Goal: Information Seeking & Learning: Learn about a topic

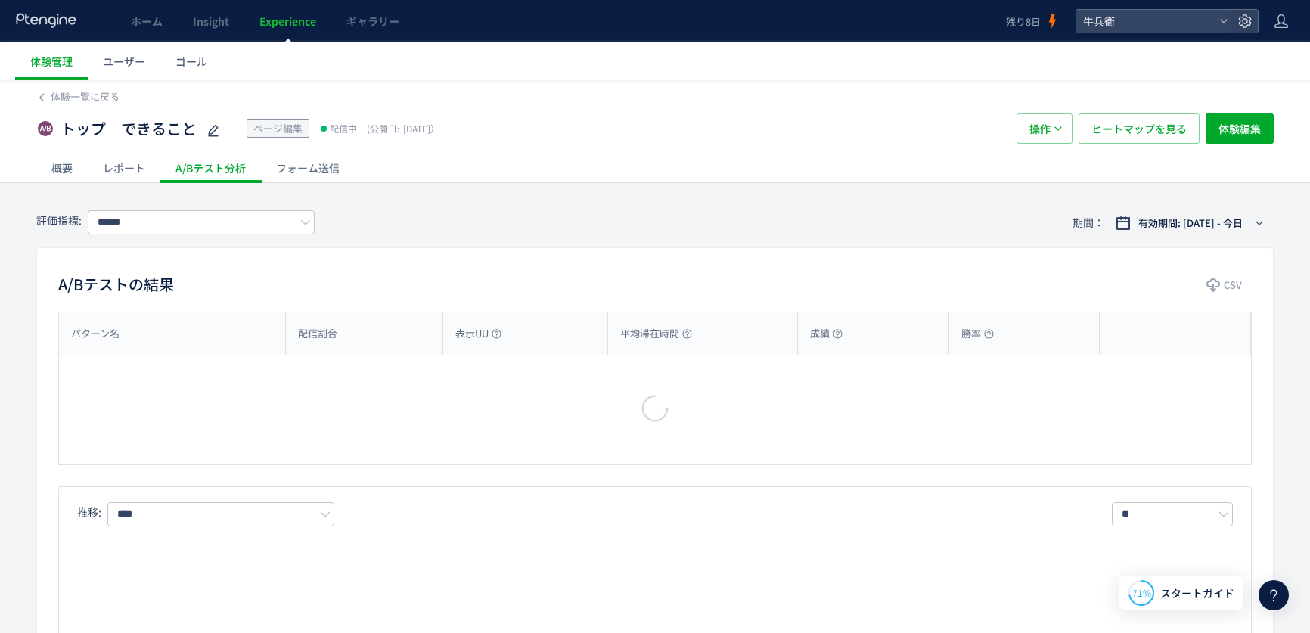
type input "****"
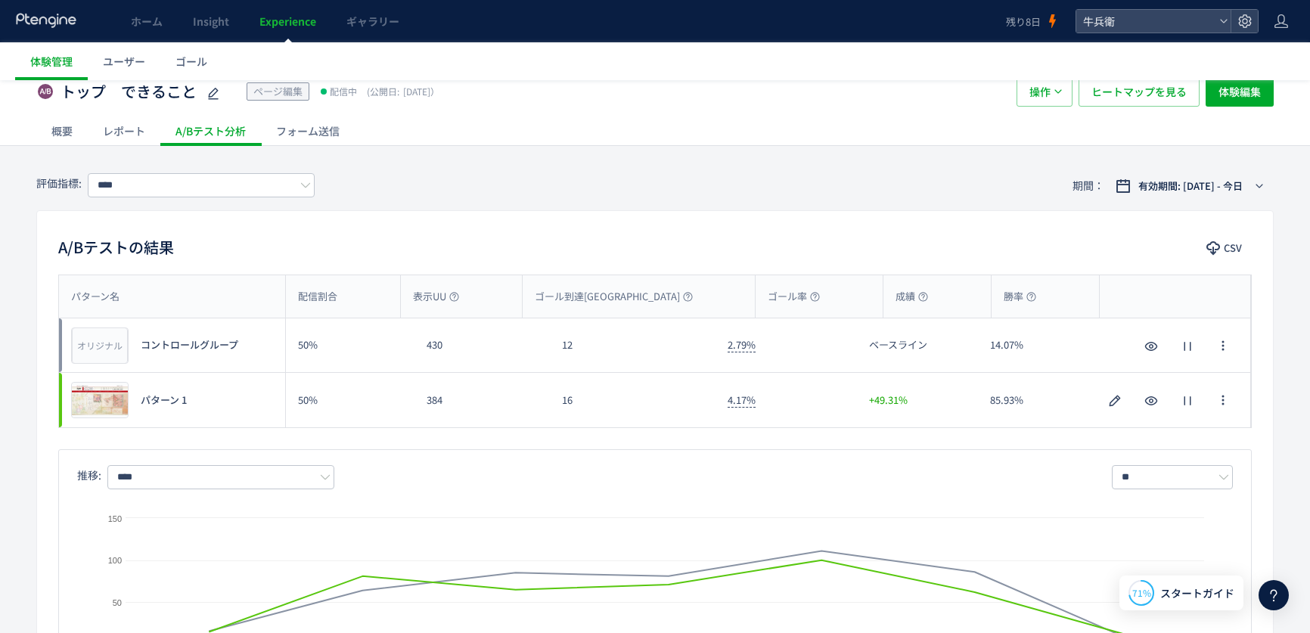
scroll to position [38, 0]
click at [1171, 96] on span "ヒートマップを見る" at bounding box center [1138, 91] width 95 height 30
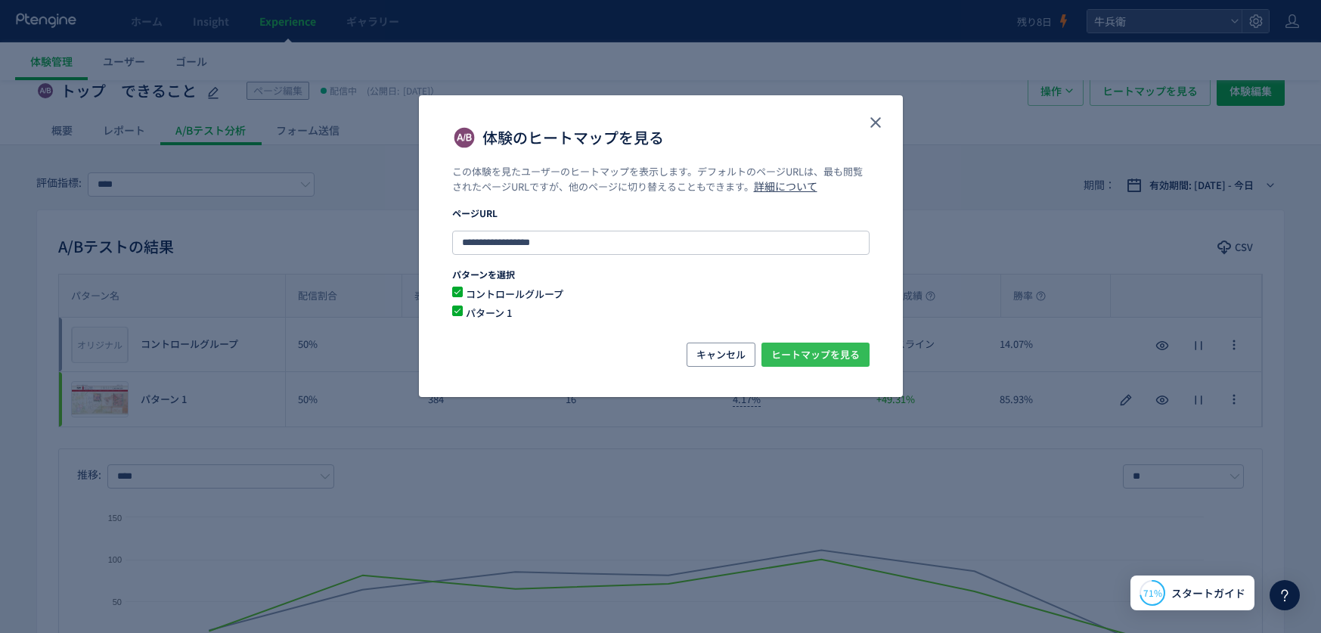
click at [855, 358] on span "ヒートマップを見る" at bounding box center [815, 355] width 88 height 24
click at [878, 119] on use "close" at bounding box center [875, 122] width 11 height 11
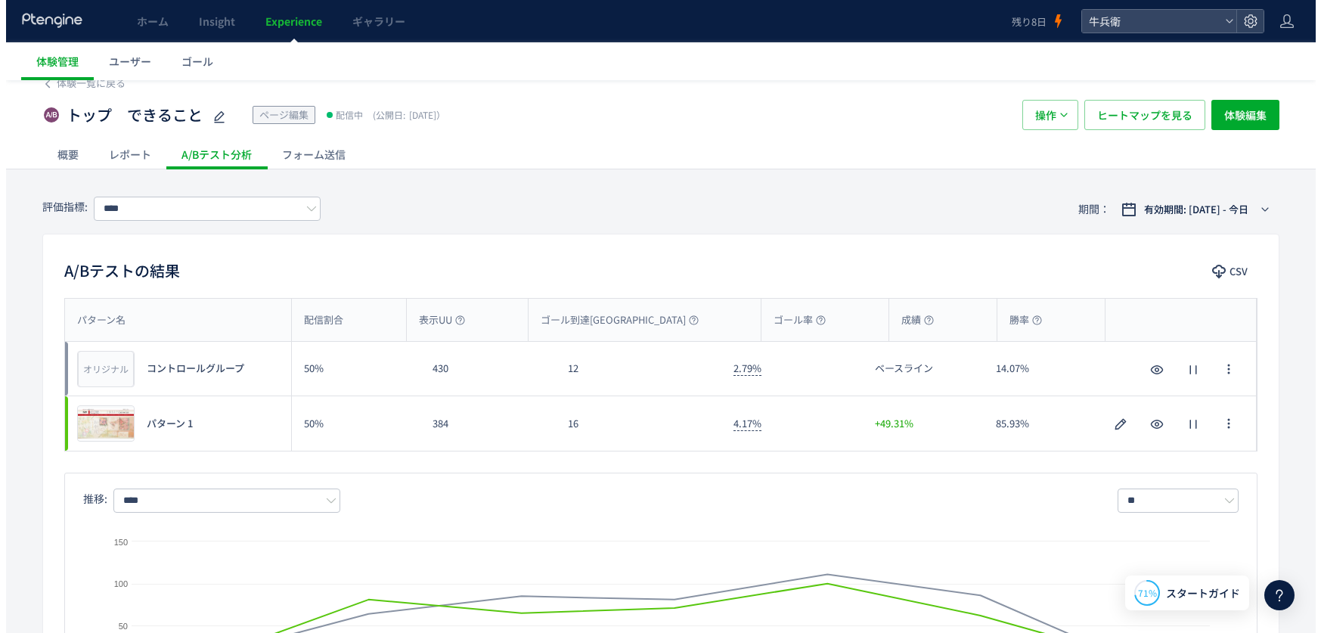
scroll to position [0, 0]
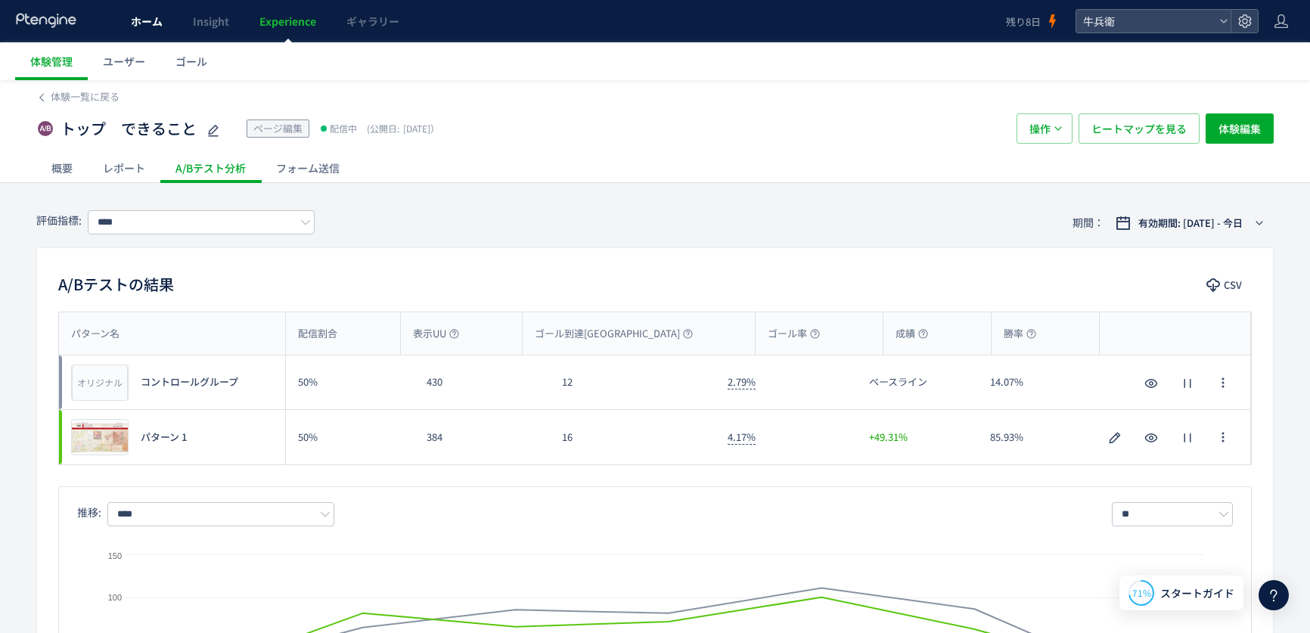
click at [154, 26] on span "ホーム" at bounding box center [147, 21] width 32 height 15
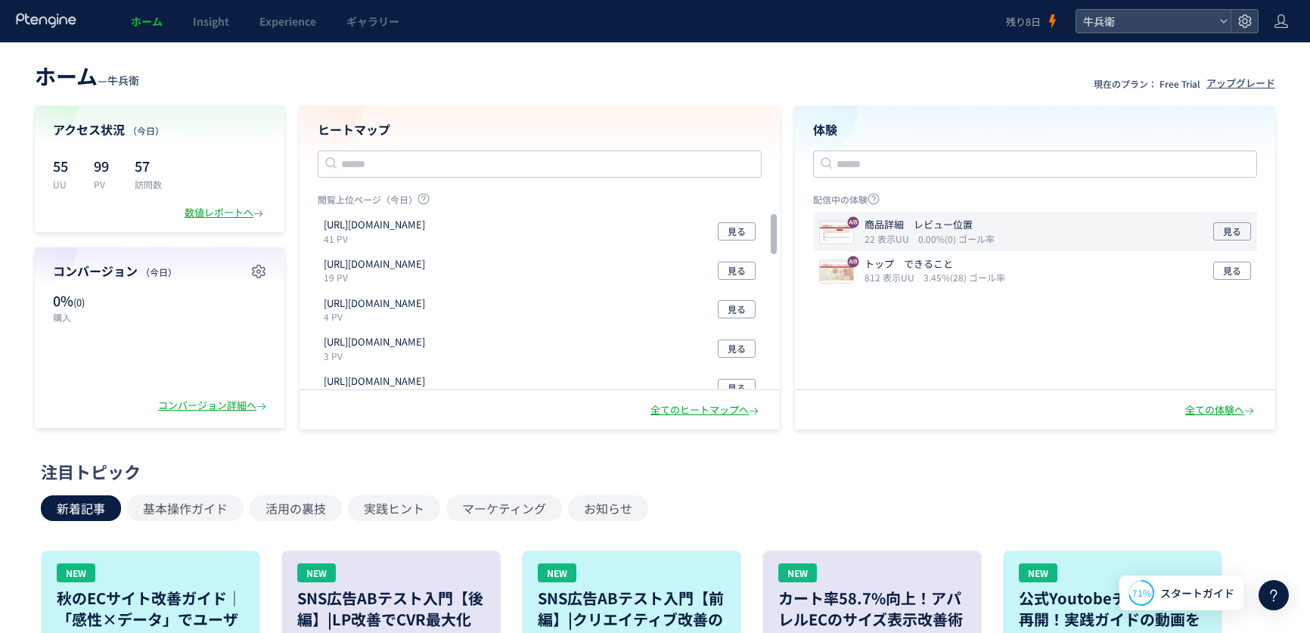
click at [991, 244] on icon "0.00%(0) ゴール率" at bounding box center [956, 238] width 76 height 13
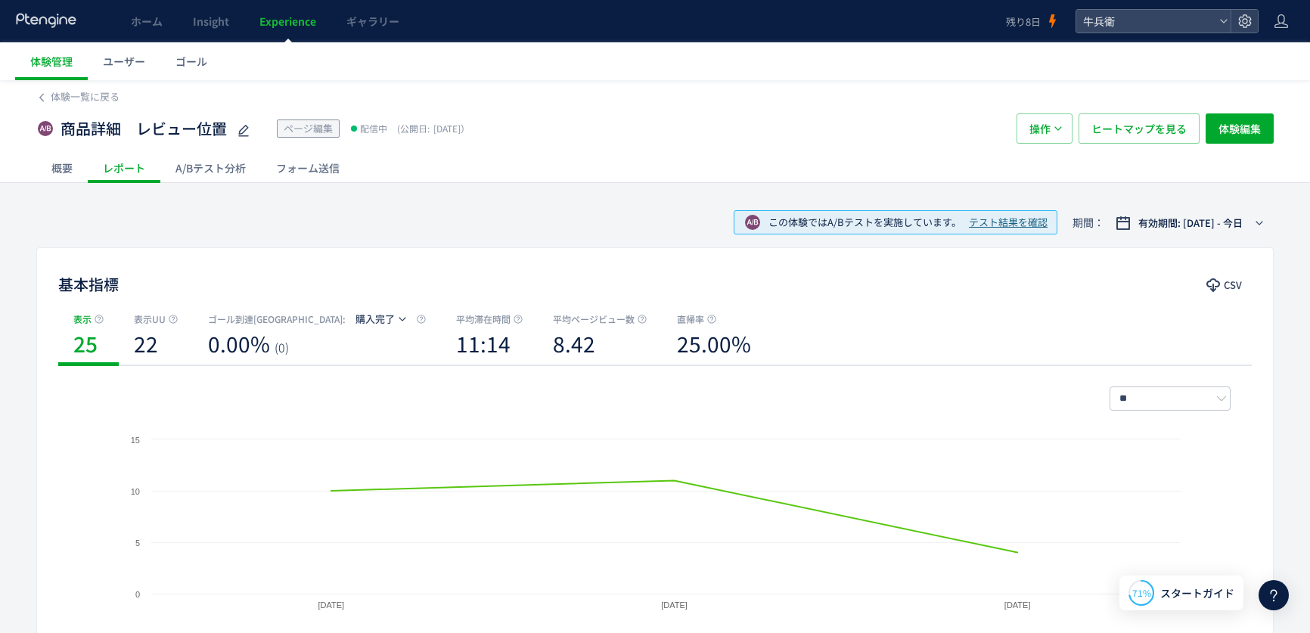
click at [1112, 112] on div "商品詳細　レビュー位置 ページ編集 配信中 (公開日: 2025/08/20） 操作 ヒートマップを見る 体験編集" at bounding box center [654, 128] width 1237 height 48
click at [1112, 128] on span "ヒートマップを見る" at bounding box center [1138, 128] width 95 height 30
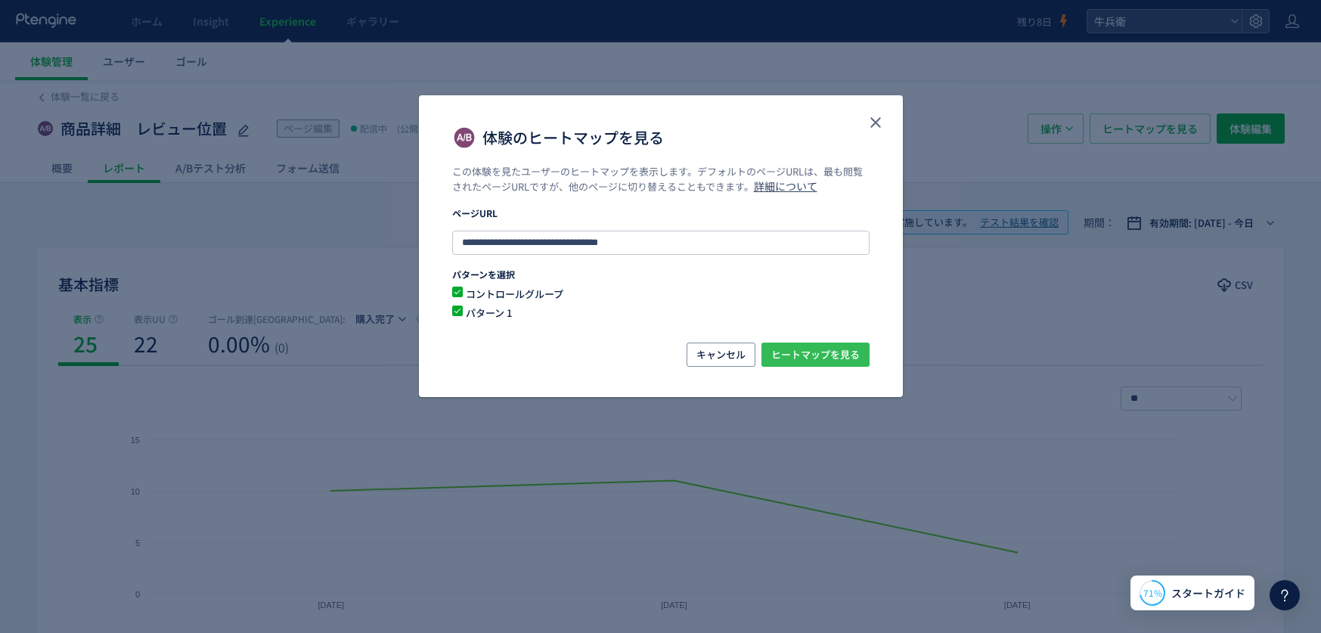
click at [794, 358] on span "ヒートマップを見る" at bounding box center [815, 355] width 88 height 24
click at [873, 125] on icon "close" at bounding box center [876, 122] width 18 height 18
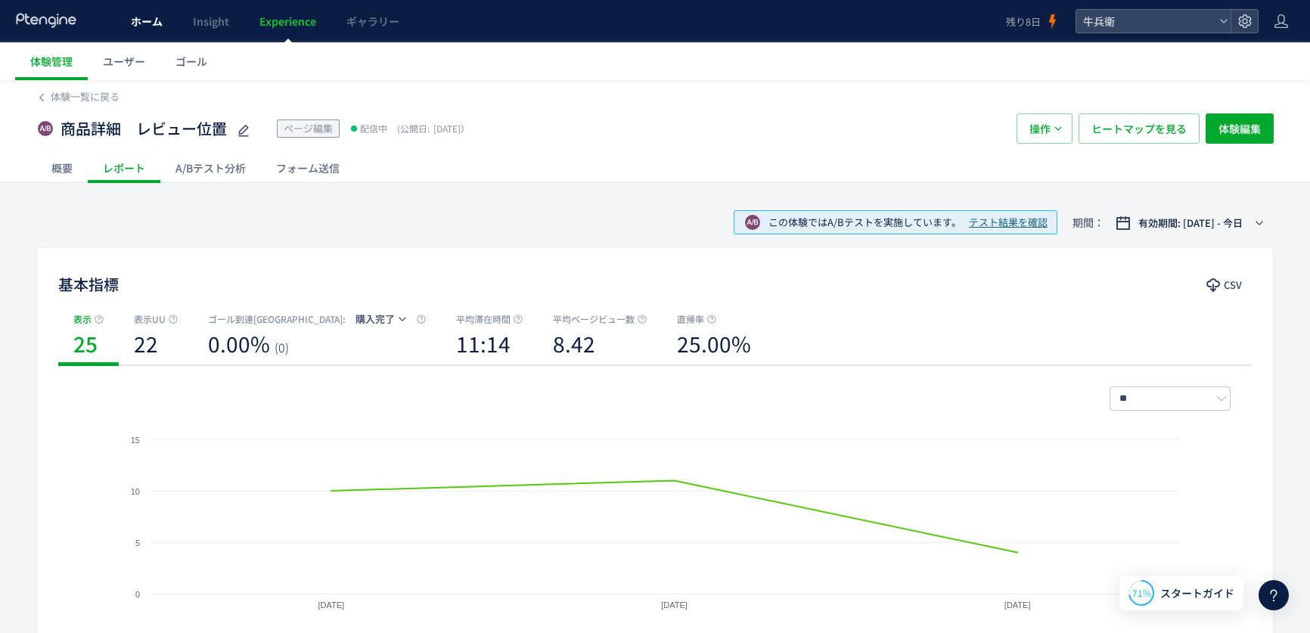
click at [146, 20] on span "ホーム" at bounding box center [147, 21] width 32 height 15
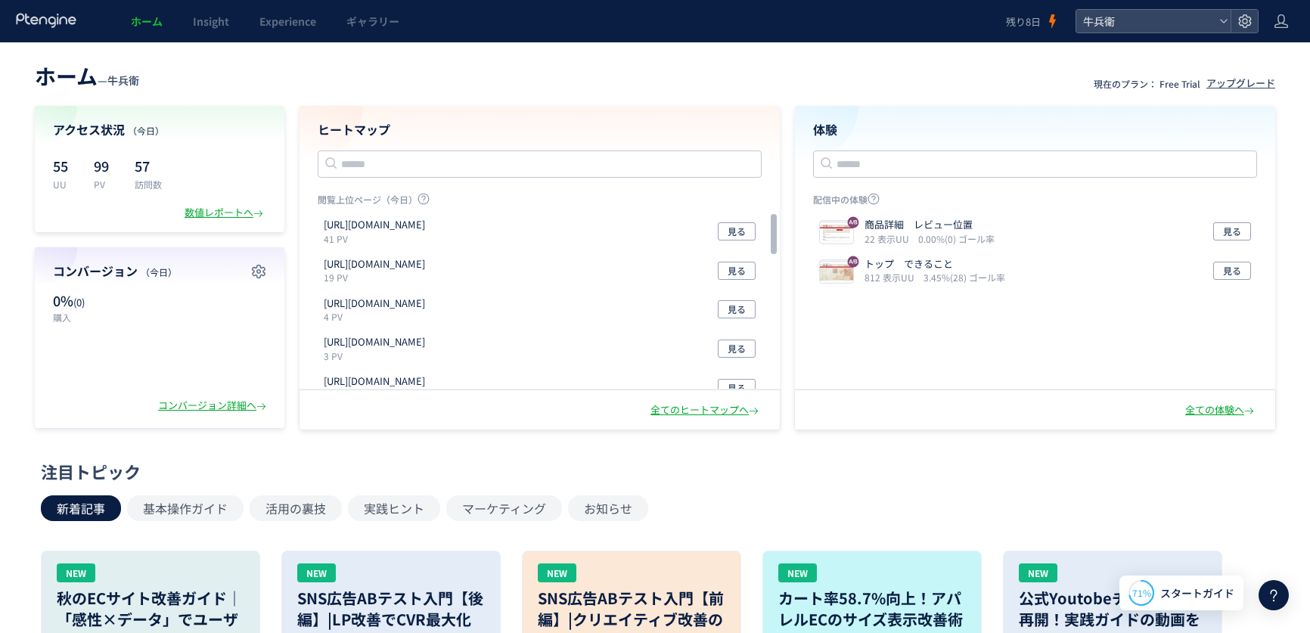
click at [55, 24] on use at bounding box center [46, 20] width 60 height 14
click at [60, 20] on use at bounding box center [46, 20] width 60 height 14
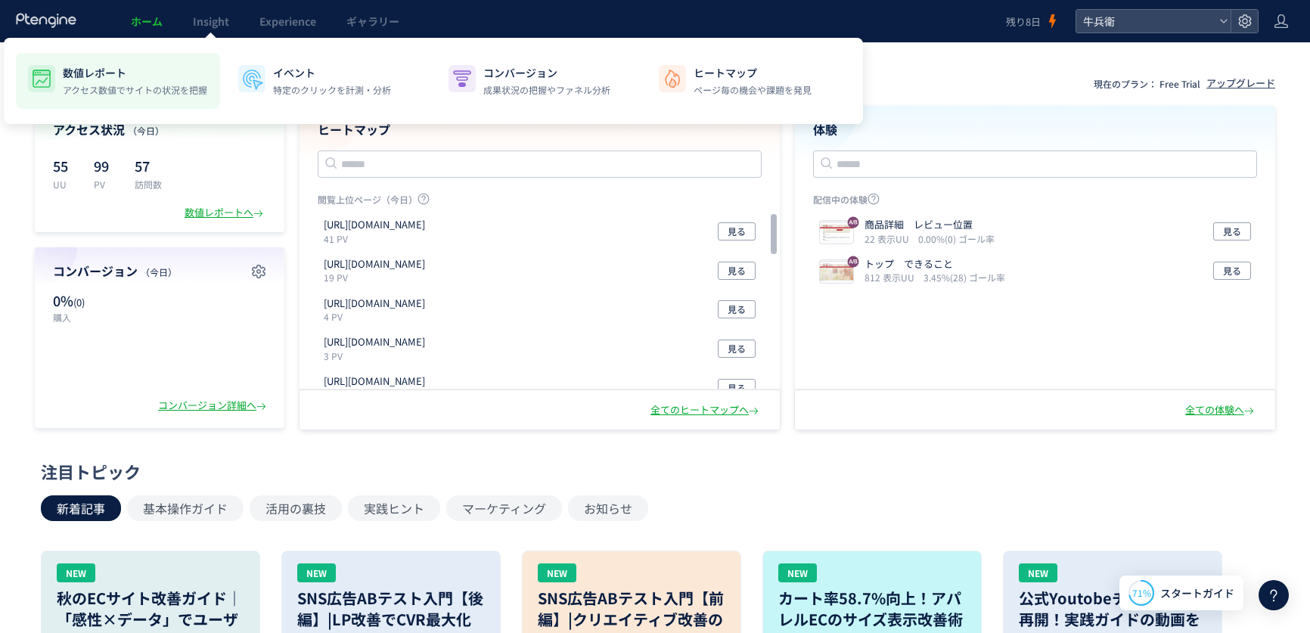
click at [172, 67] on p "数値レポート" at bounding box center [135, 72] width 144 height 15
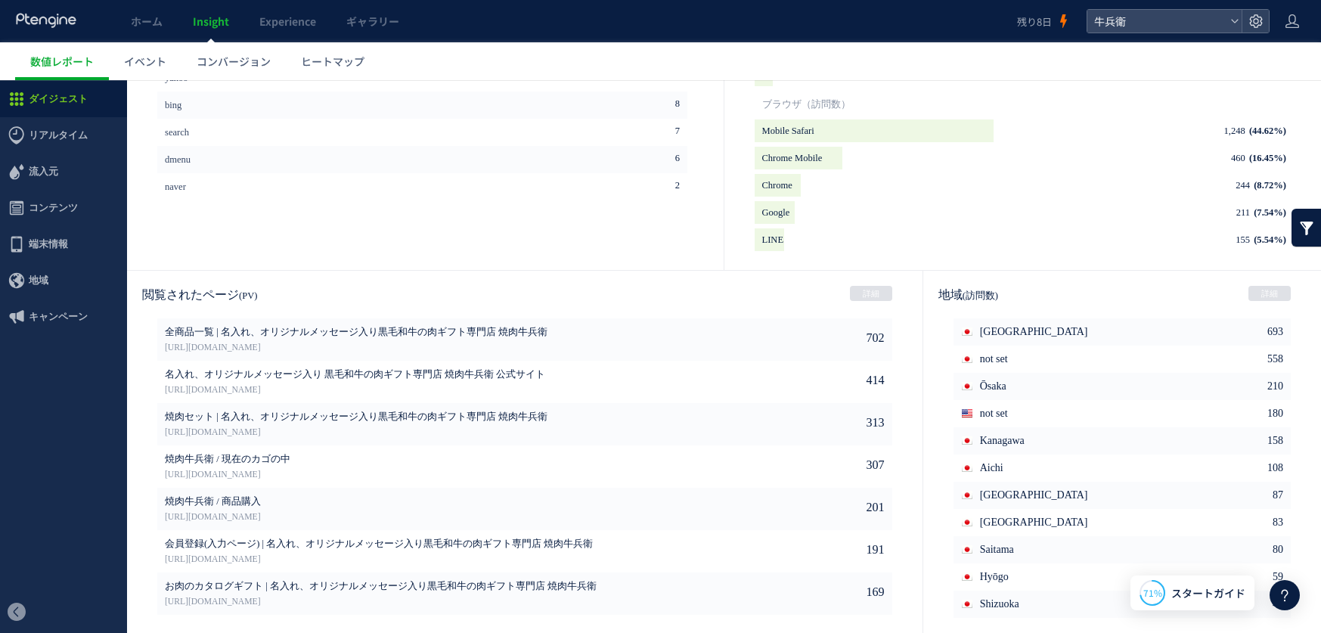
scroll to position [712, 0]
click at [858, 289] on link "詳細" at bounding box center [871, 291] width 42 height 15
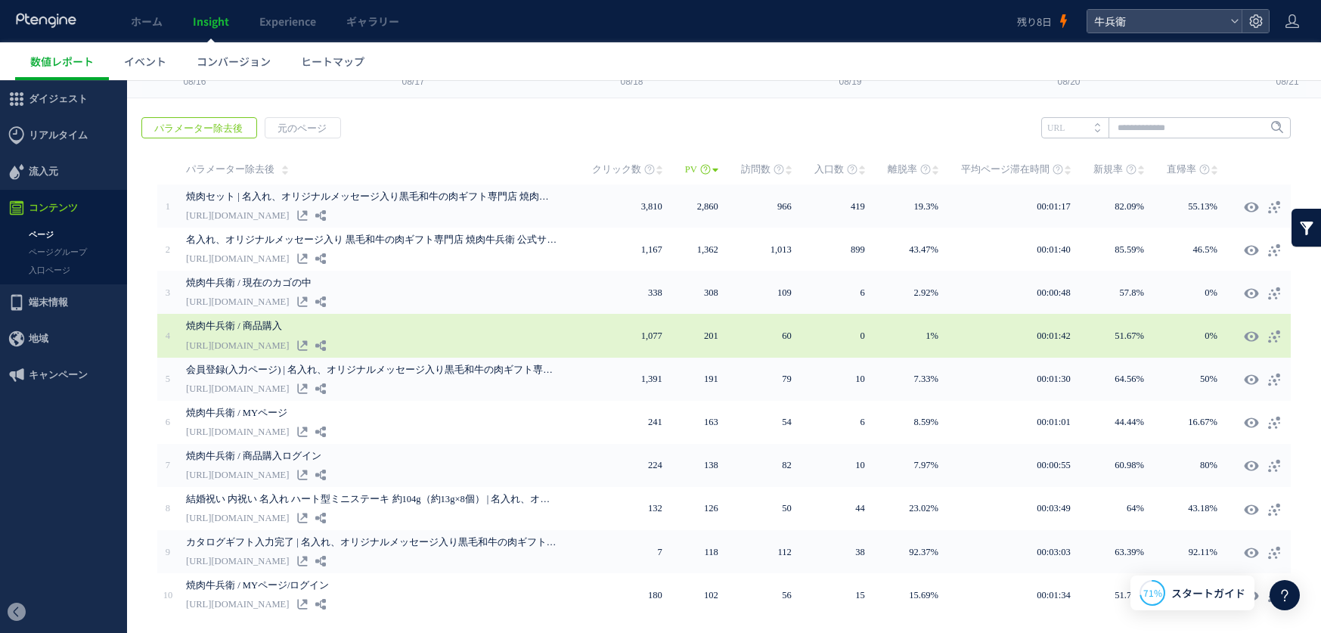
scroll to position [215, 0]
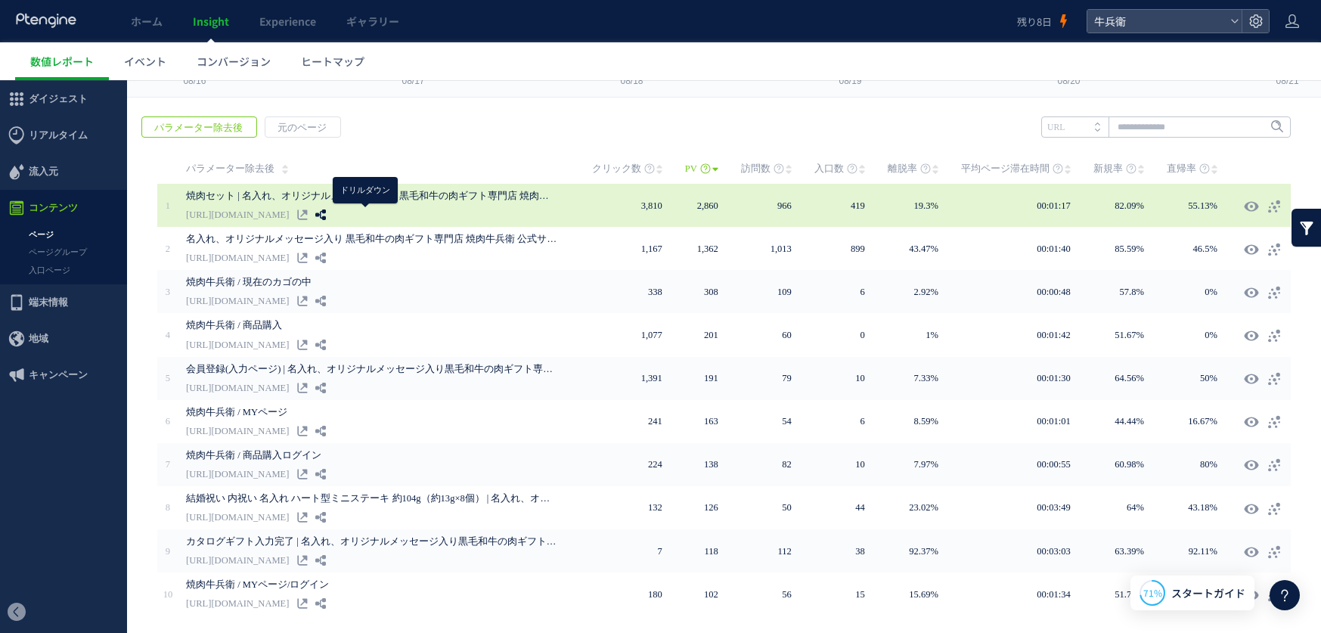
click at [326, 215] on icon at bounding box center [320, 214] width 11 height 11
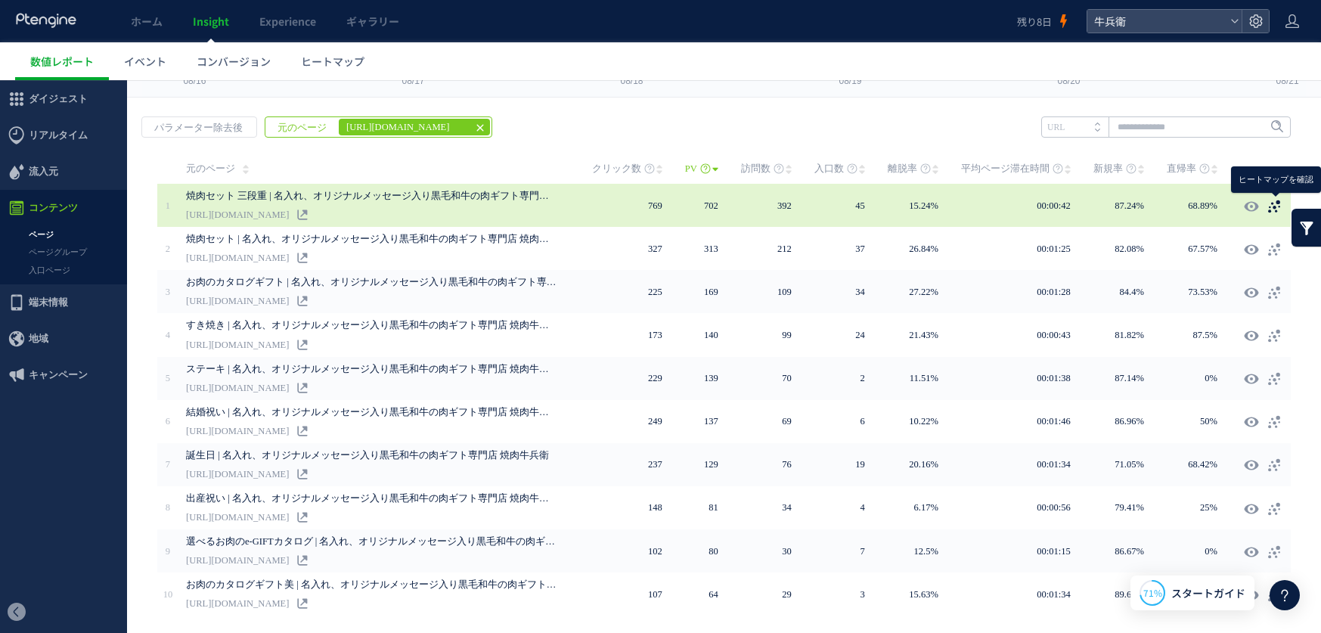
click at [1275, 208] on use at bounding box center [1274, 206] width 12 height 13
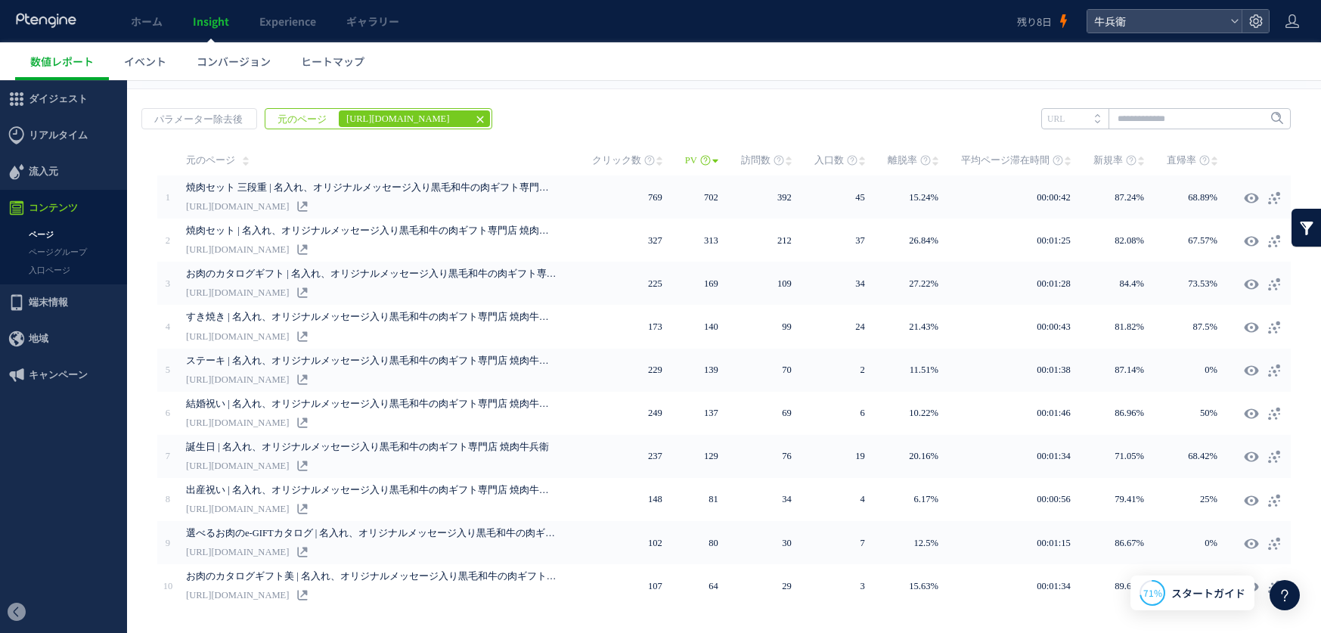
scroll to position [224, 0]
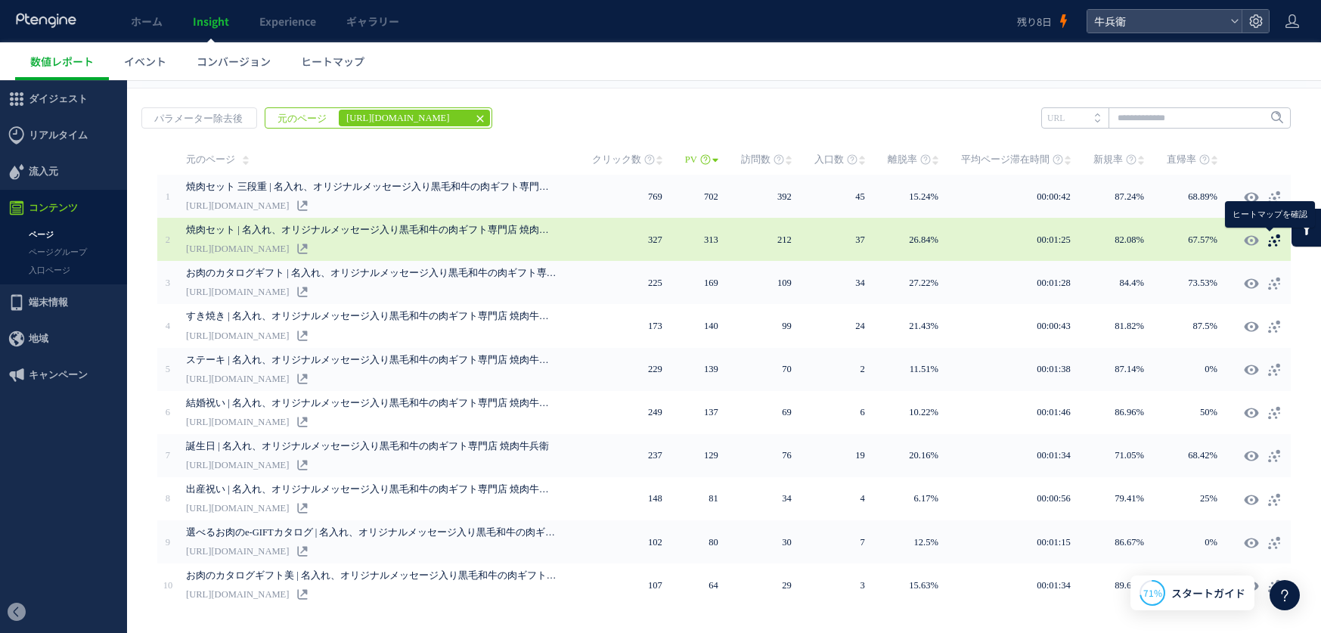
click at [1277, 240] on icon at bounding box center [1274, 240] width 15 height 15
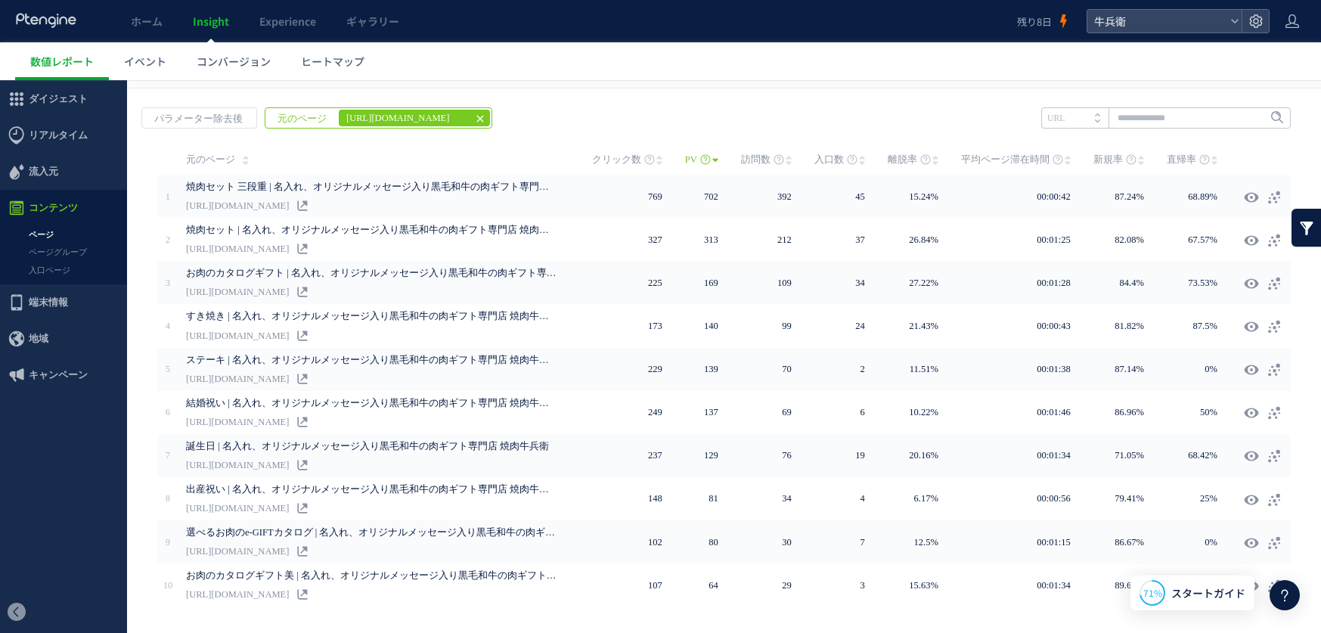
click at [478, 116] on icon at bounding box center [480, 119] width 12 height 12
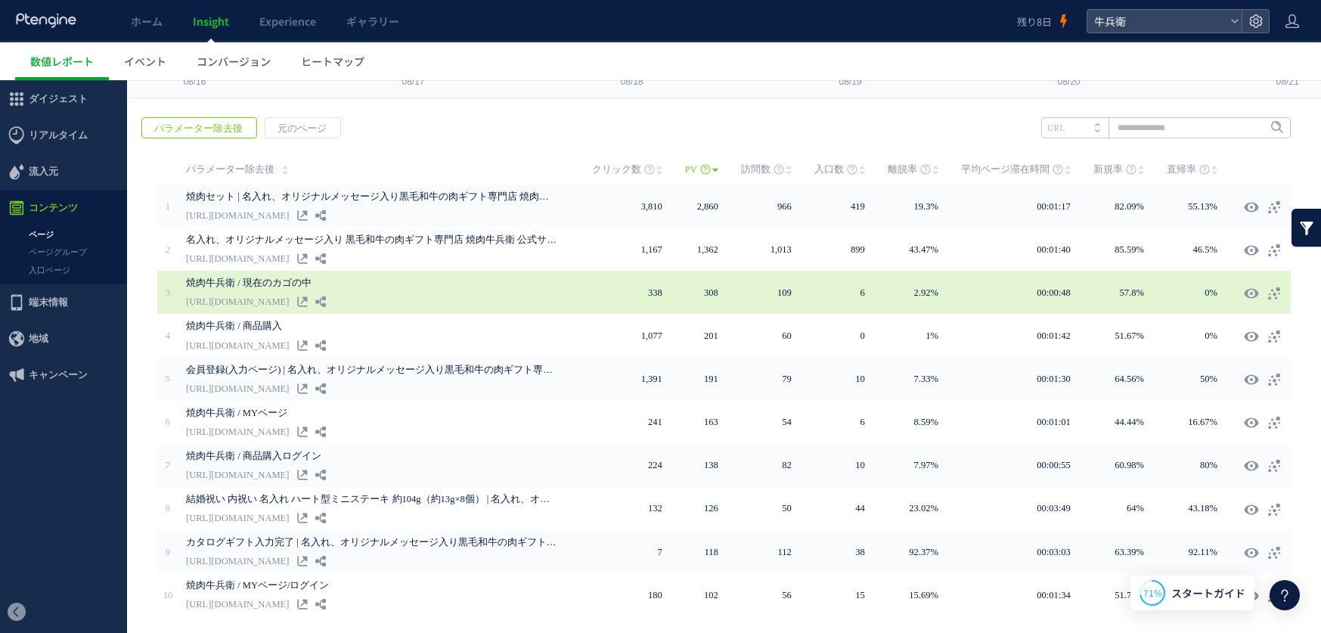
scroll to position [265, 0]
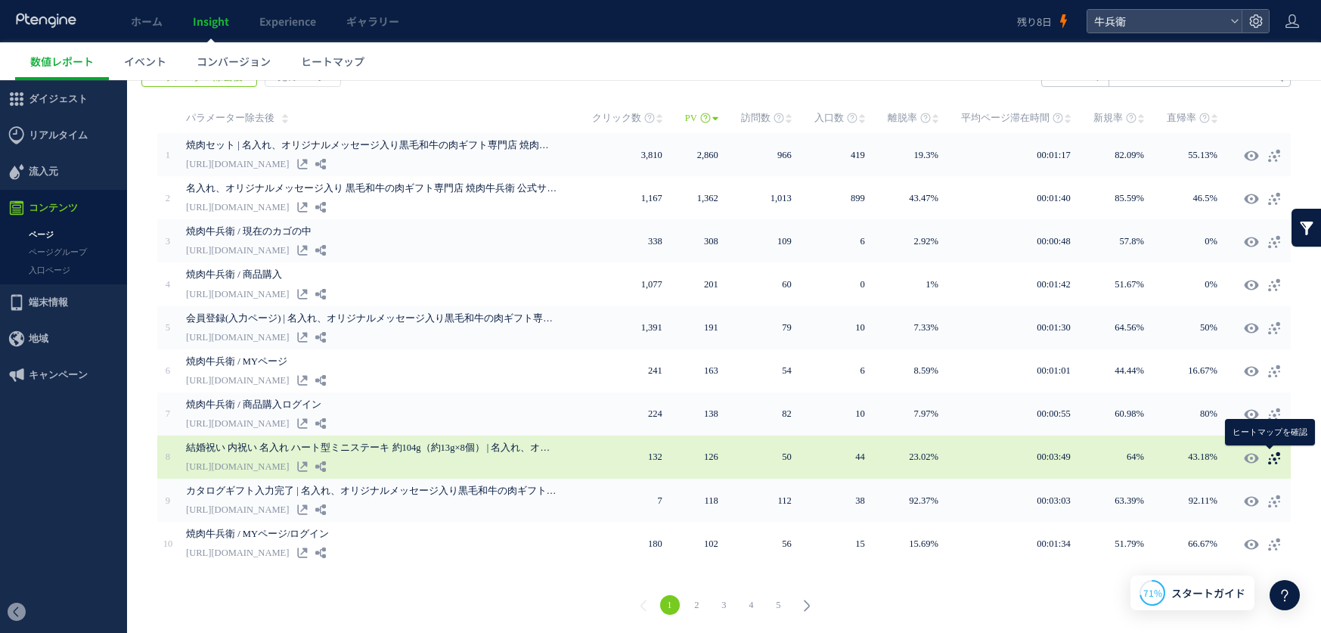
click at [1274, 458] on use at bounding box center [1274, 457] width 12 height 13
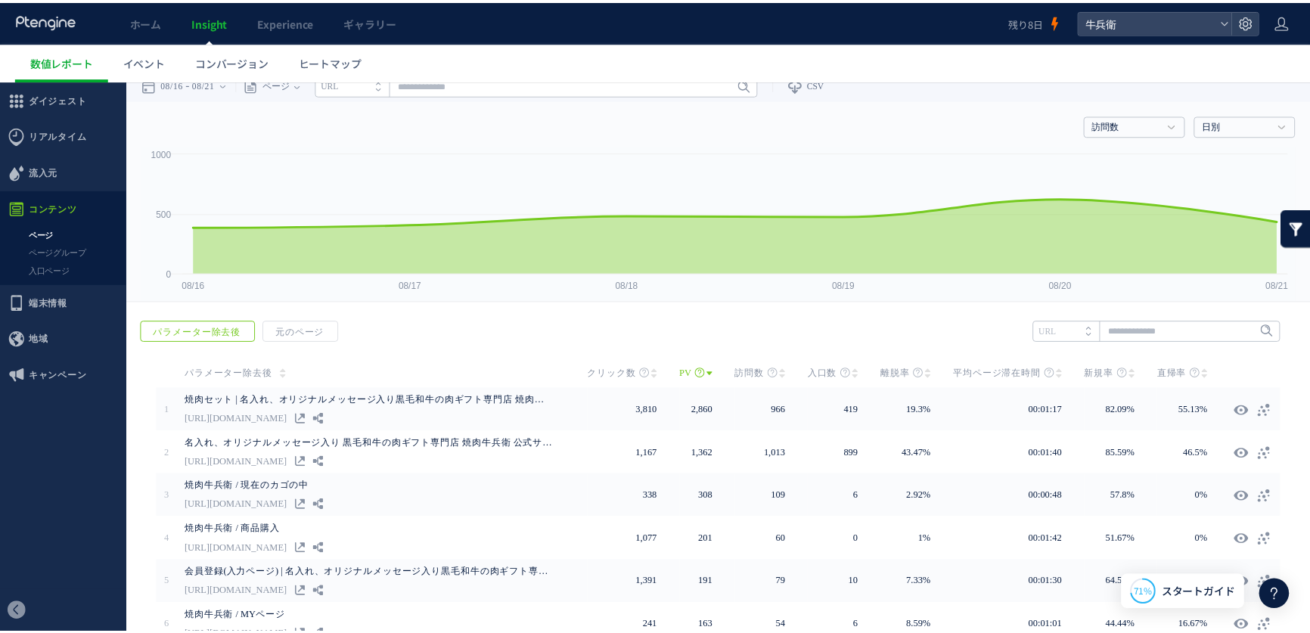
scroll to position [0, 0]
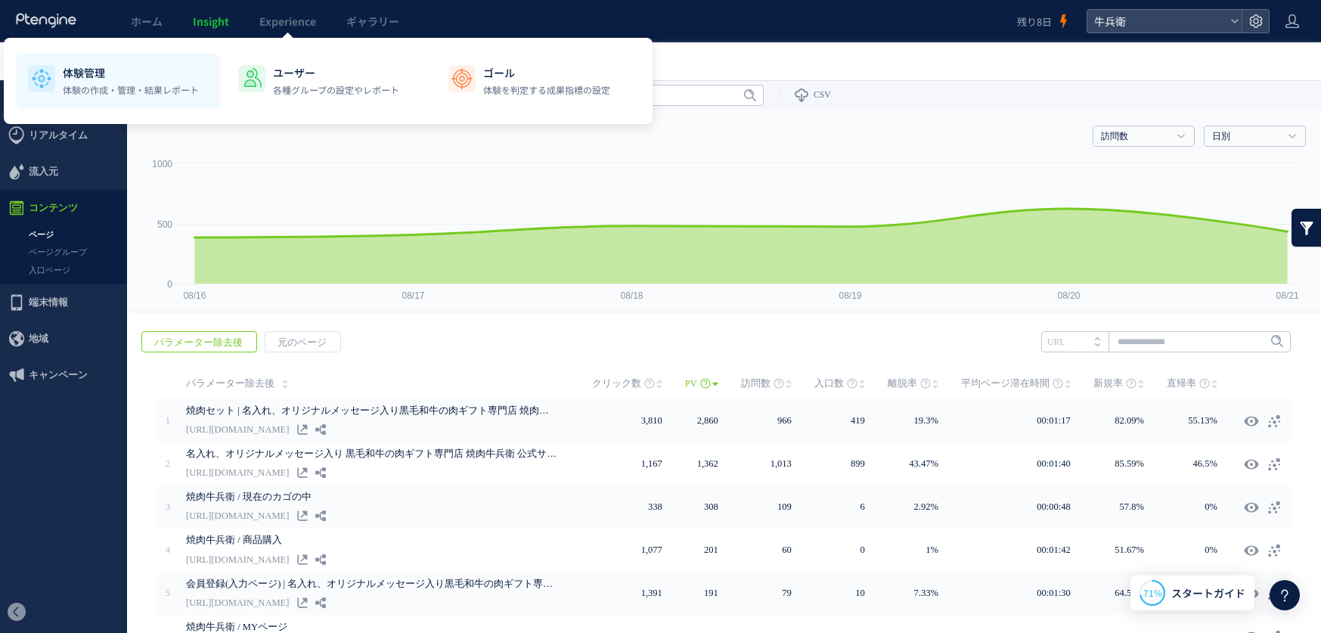
click at [150, 72] on p "体験管理" at bounding box center [131, 72] width 136 height 15
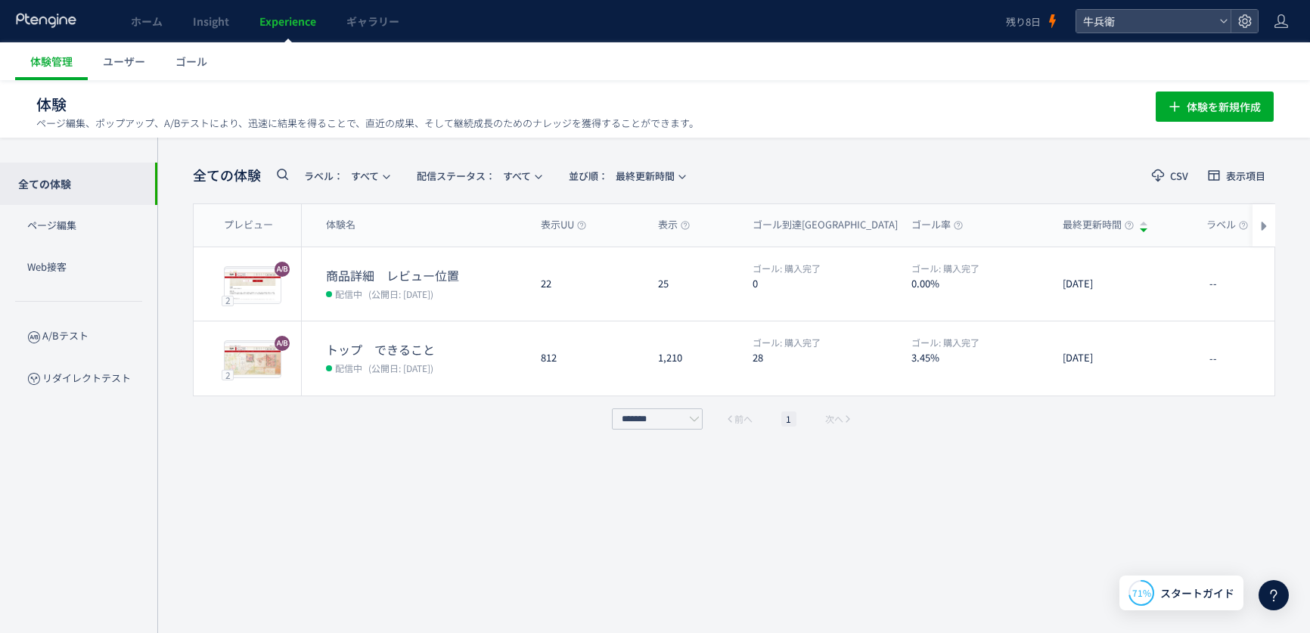
scroll to position [1, 0]
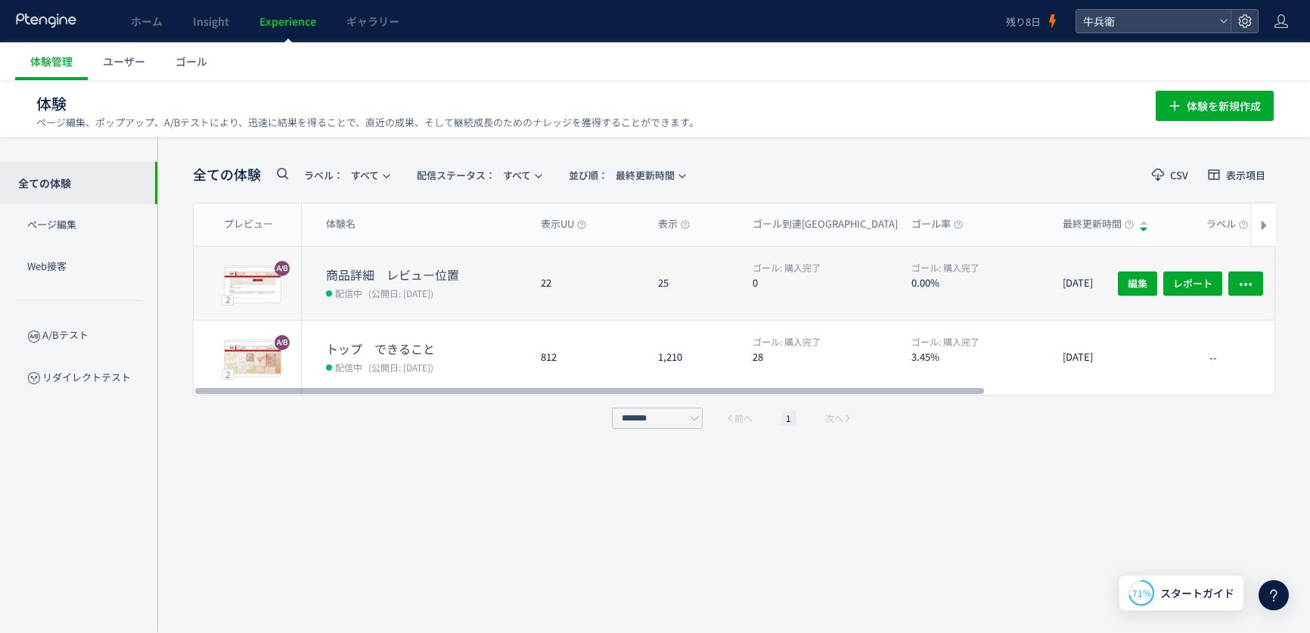
click at [806, 280] on dt "0" at bounding box center [825, 282] width 147 height 14
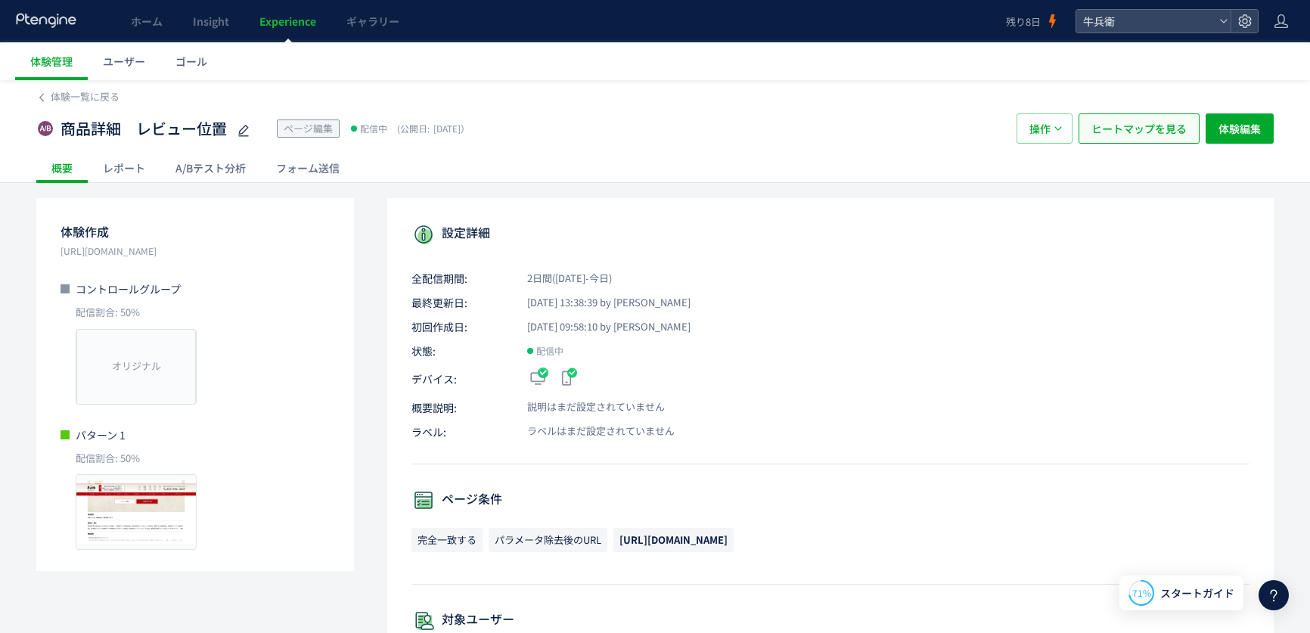
click at [1130, 138] on span "ヒートマップを見る" at bounding box center [1138, 128] width 95 height 30
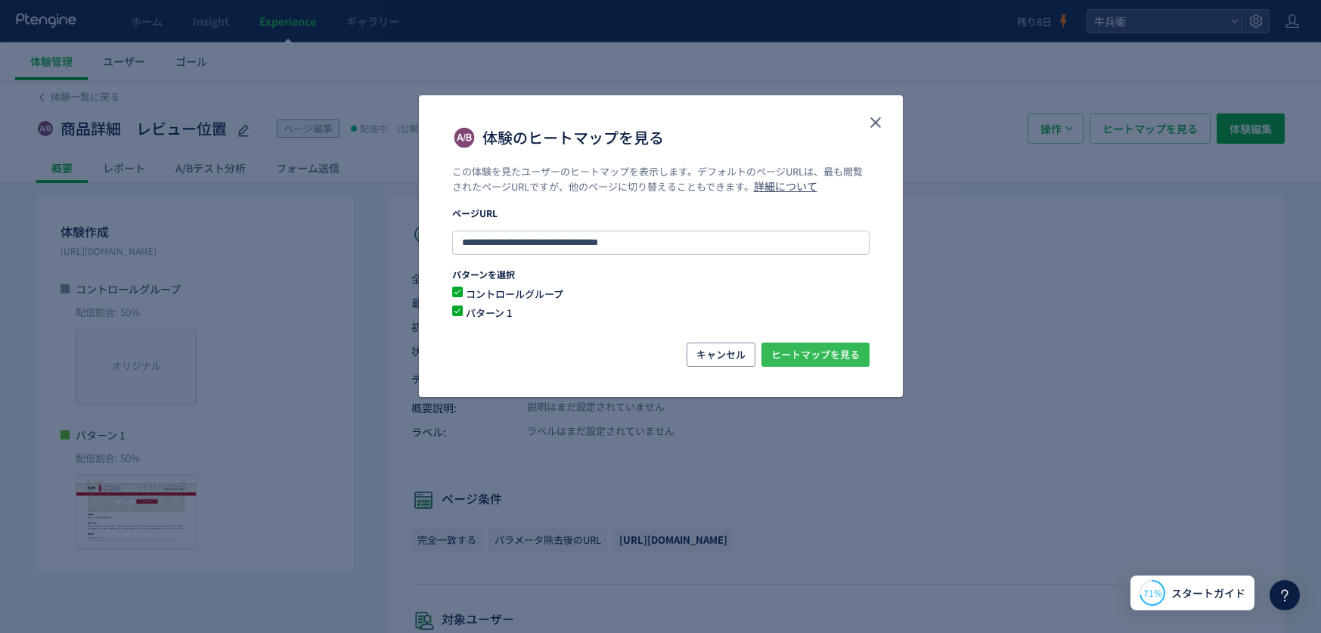
click at [845, 353] on span "ヒートマップを見る" at bounding box center [815, 355] width 88 height 24
click at [864, 128] on button "close" at bounding box center [876, 122] width 24 height 24
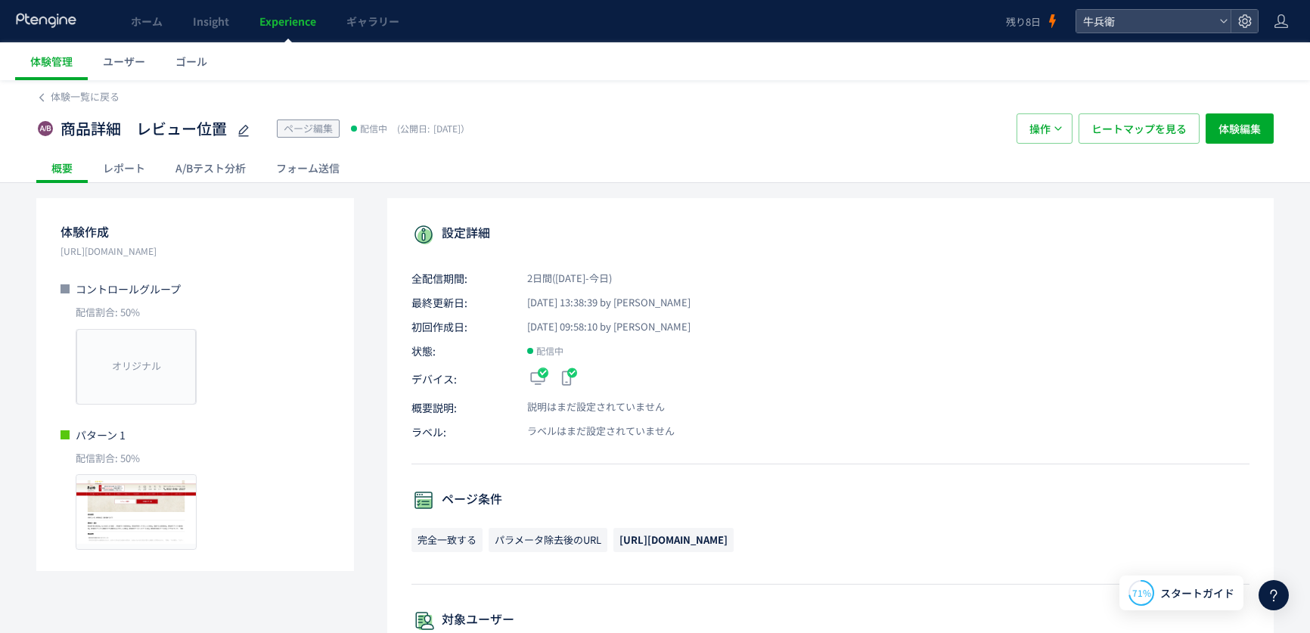
click at [214, 165] on div "A/Bテスト分析" at bounding box center [210, 168] width 101 height 30
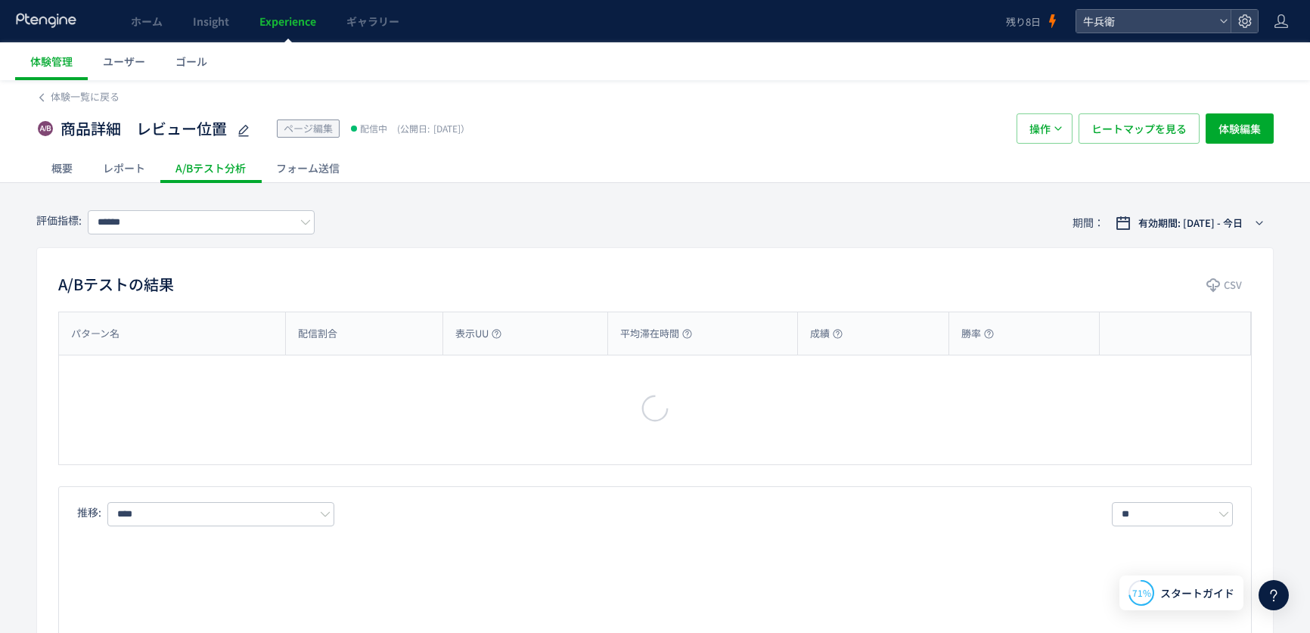
type input "****"
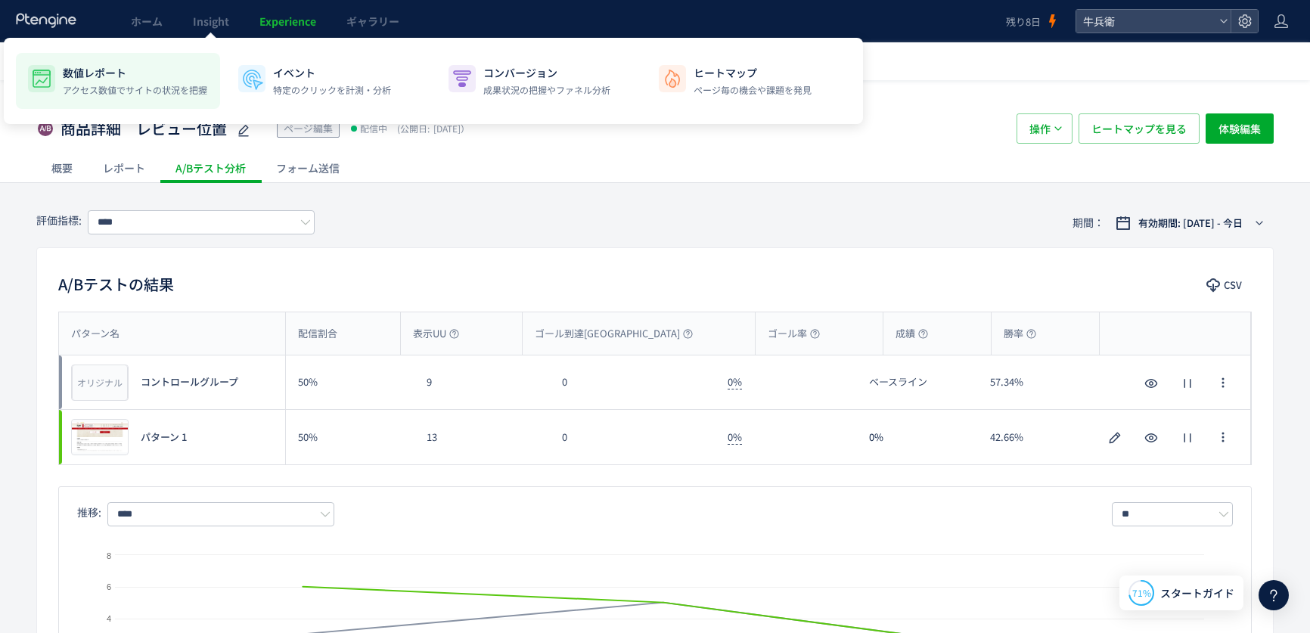
click at [226, 64] on li "数値レポート アクセス数値でサイトの状況を把握" at bounding box center [328, 81] width 204 height 56
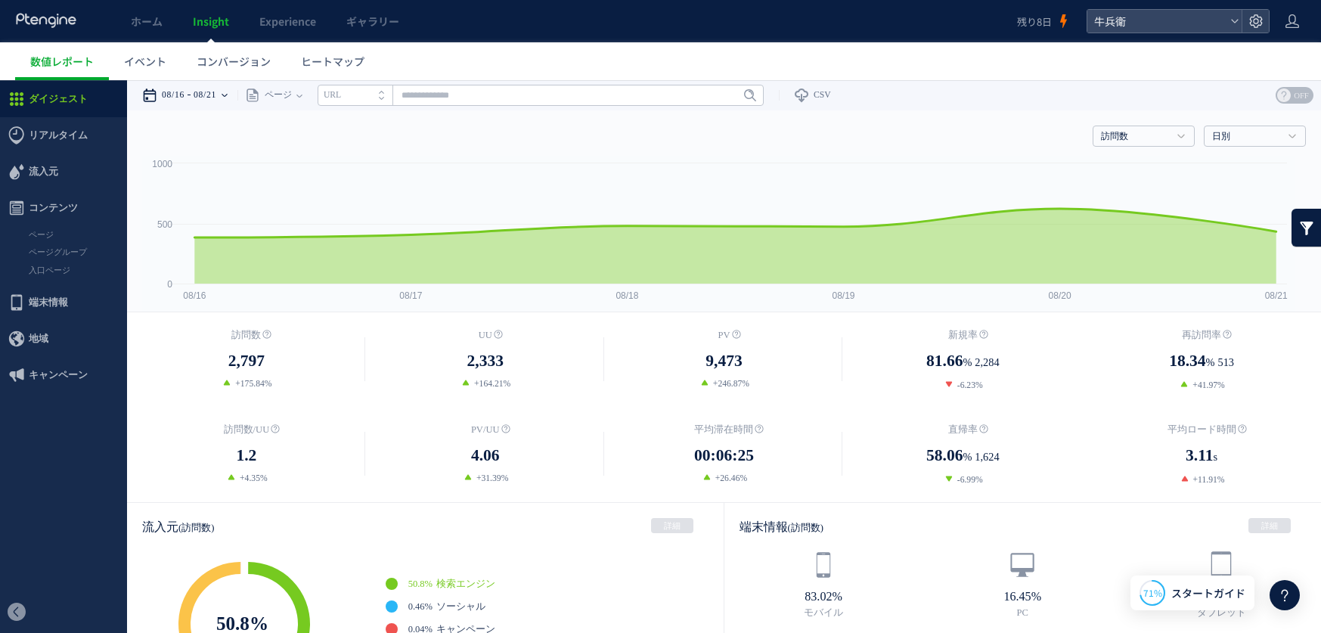
click at [215, 98] on time "08/21" at bounding box center [205, 95] width 23 height 30
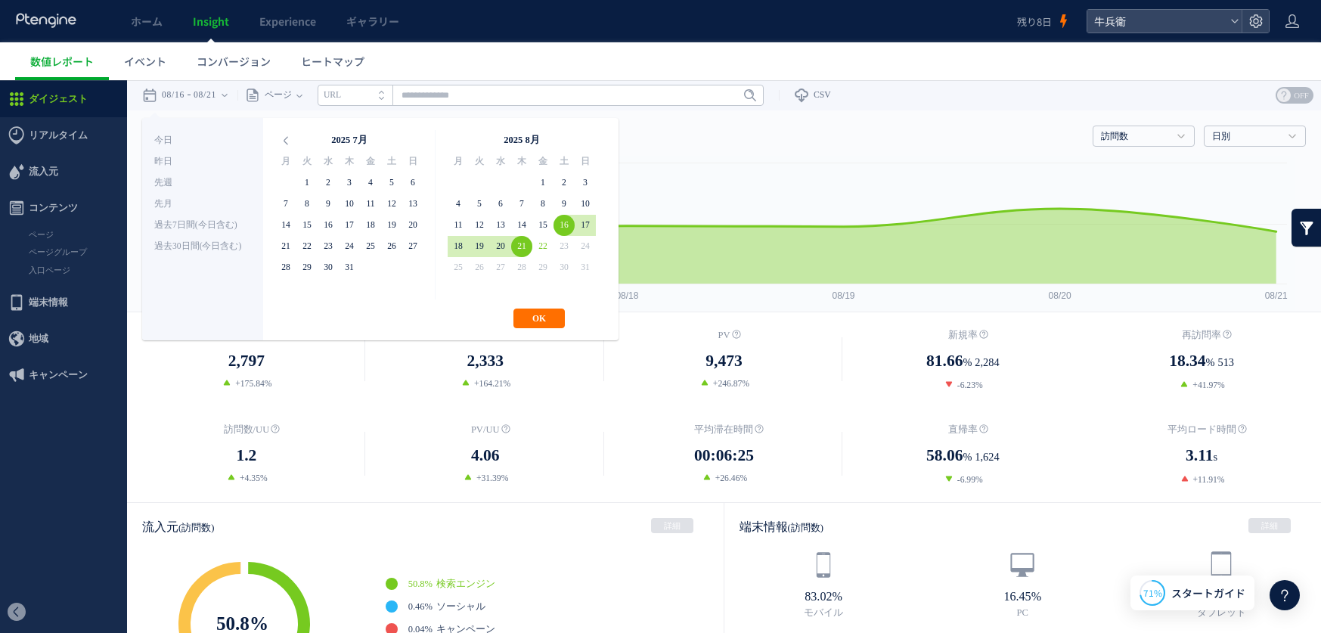
click at [789, 62] on ul "数値レポート イベント コンバージョン ヒートマップ" at bounding box center [668, 61] width 1306 height 38
click at [545, 314] on button "OK" at bounding box center [538, 319] width 51 height 20
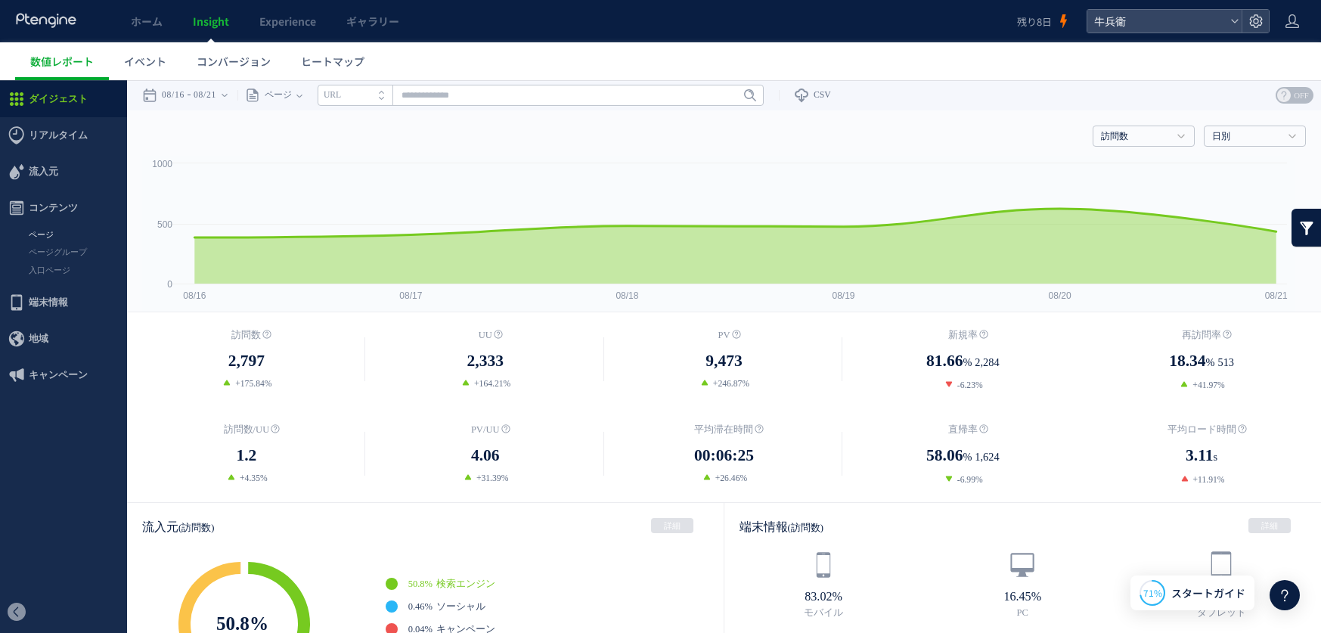
click at [57, 229] on link "ページ" at bounding box center [63, 234] width 127 height 17
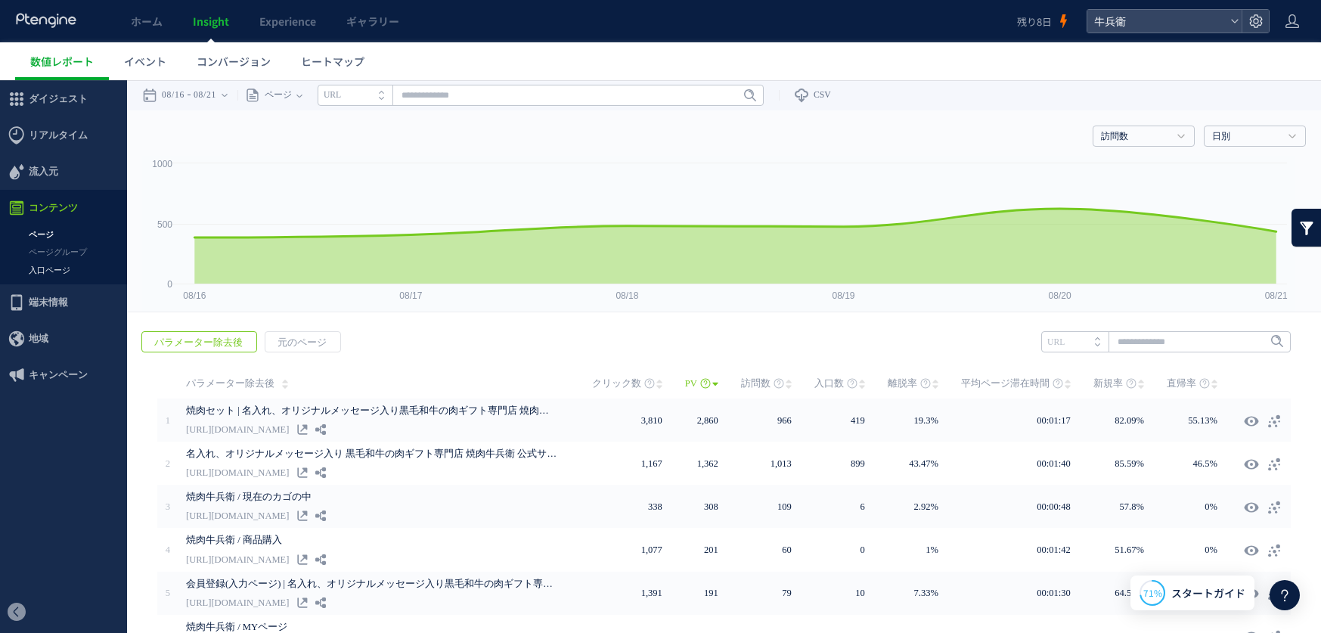
click at [67, 272] on link "入口ページ" at bounding box center [63, 270] width 127 height 17
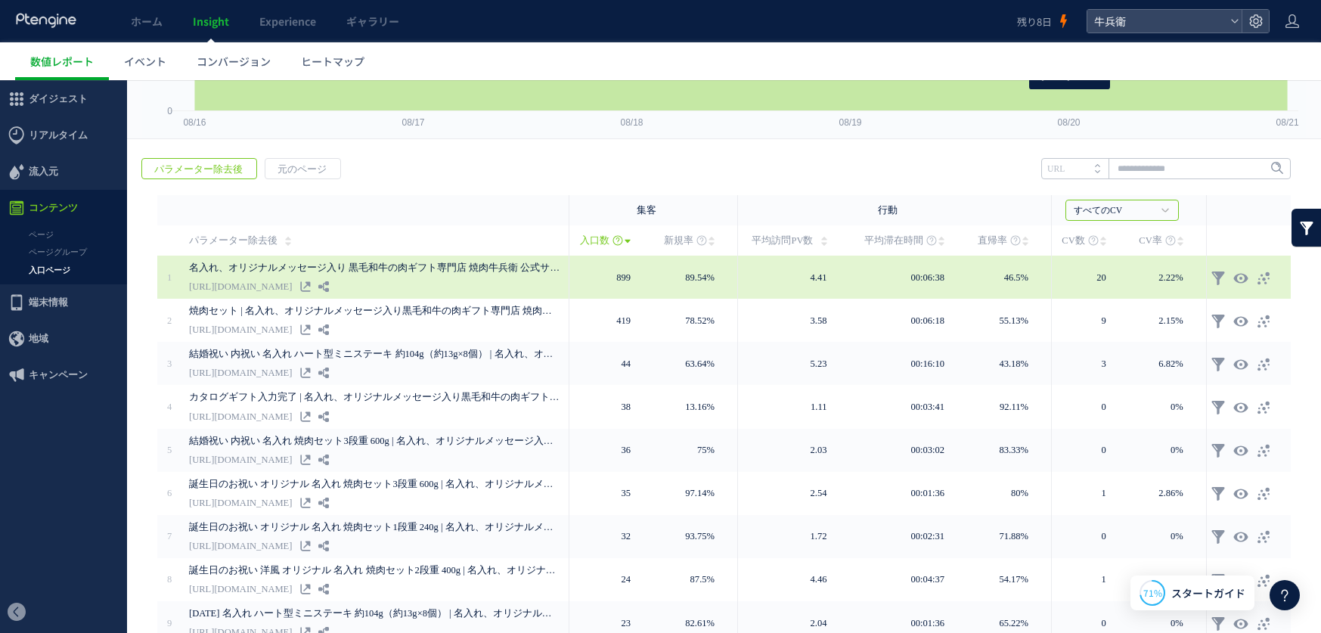
scroll to position [284, 0]
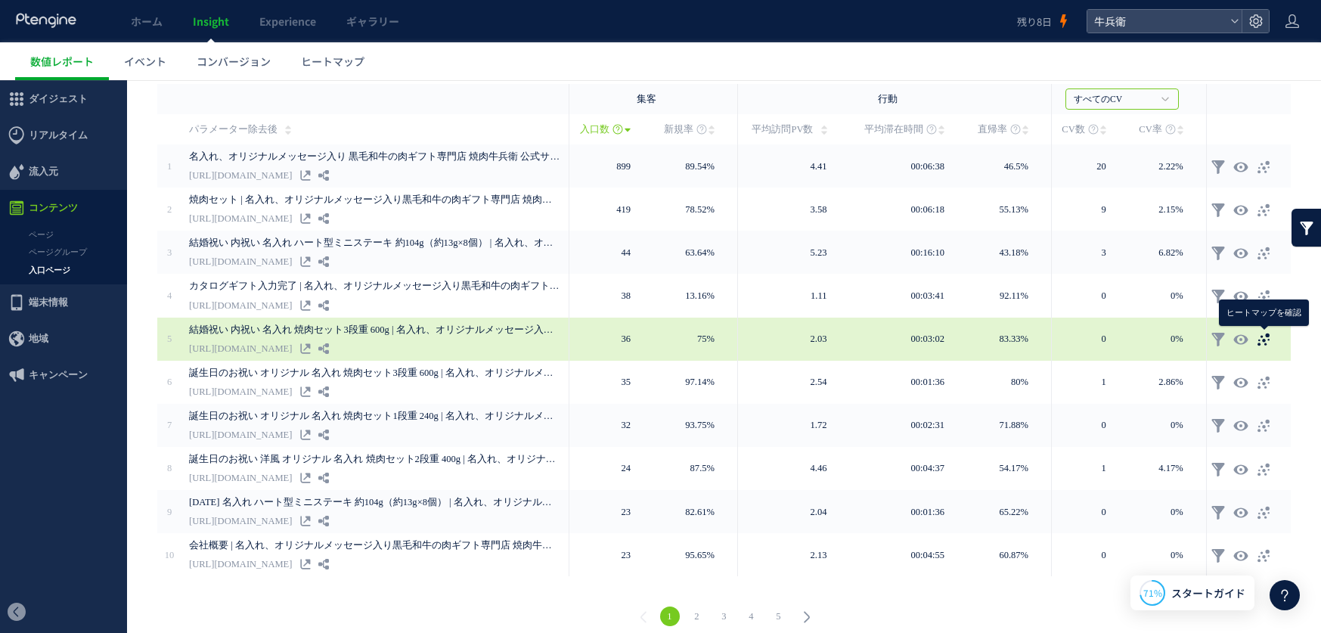
click at [1264, 340] on use at bounding box center [1264, 340] width 12 height 13
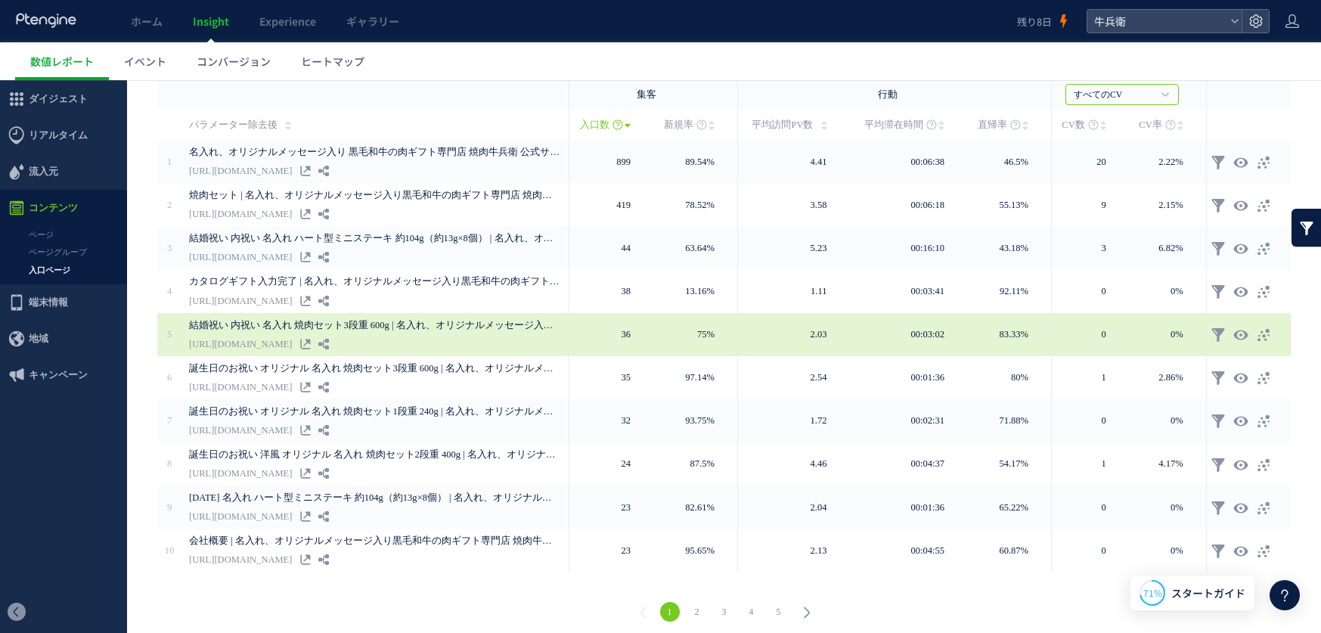
scroll to position [296, 0]
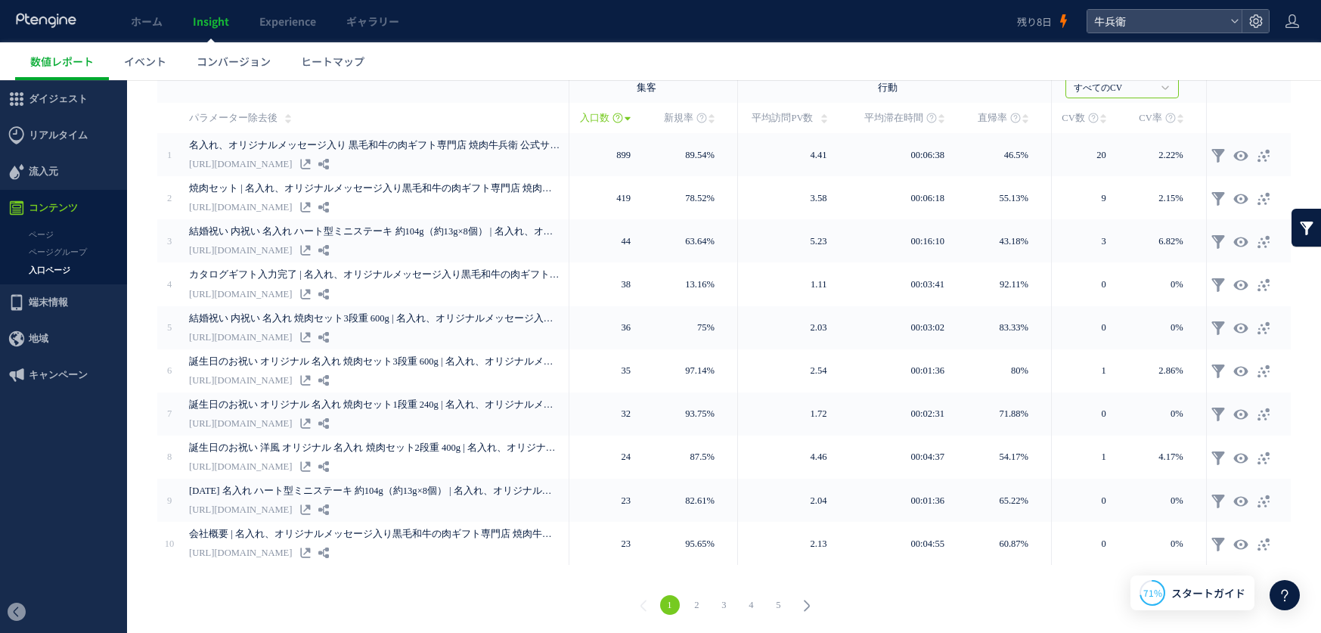
click at [693, 602] on link "2" at bounding box center [697, 605] width 20 height 20
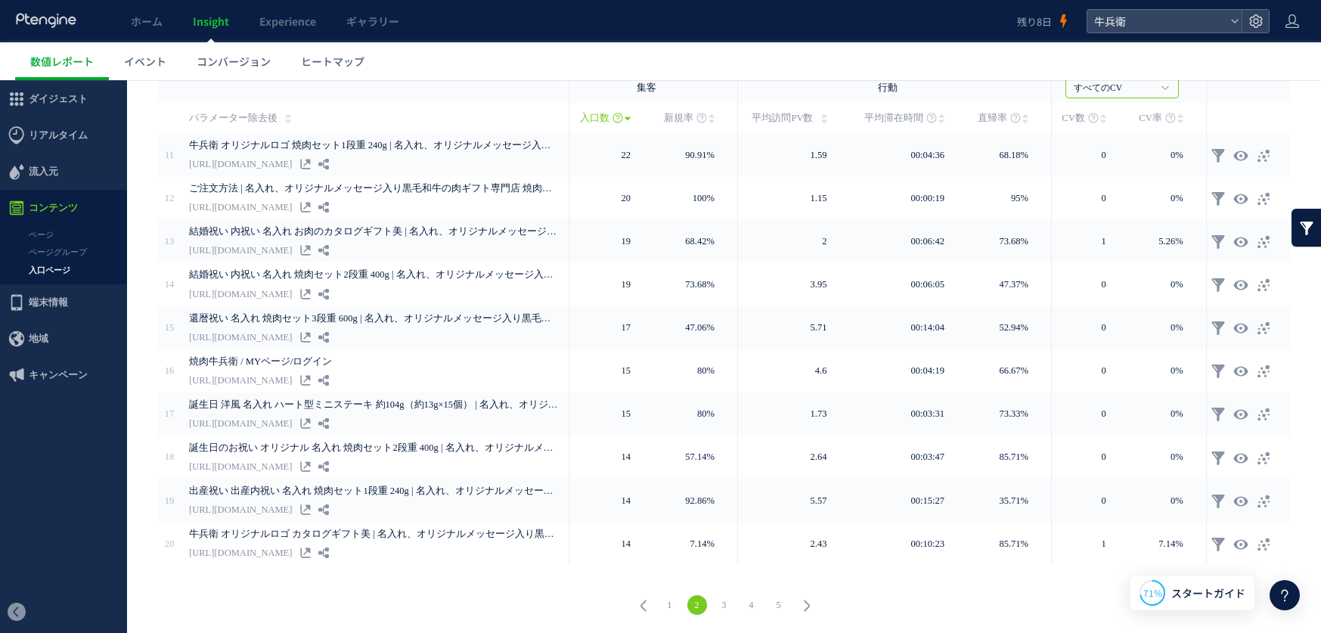
click at [670, 607] on link "1" at bounding box center [670, 605] width 20 height 20
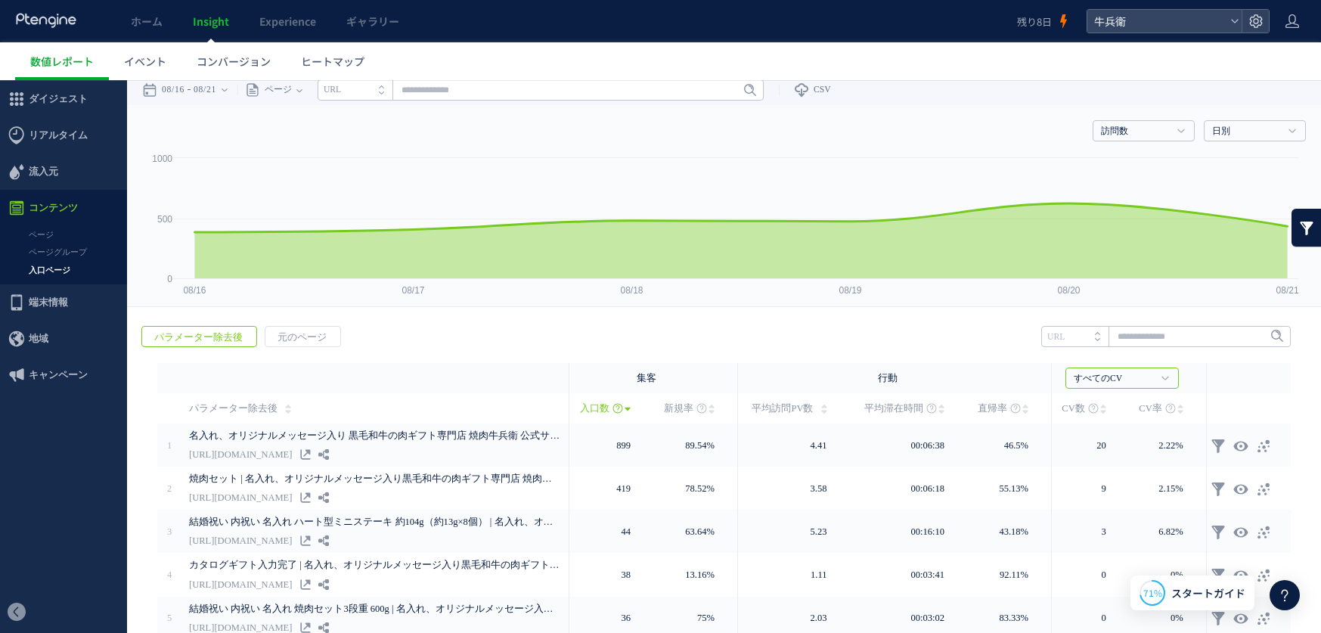
scroll to position [6, 0]
click at [73, 252] on link "ページグループ" at bounding box center [63, 252] width 127 height 17
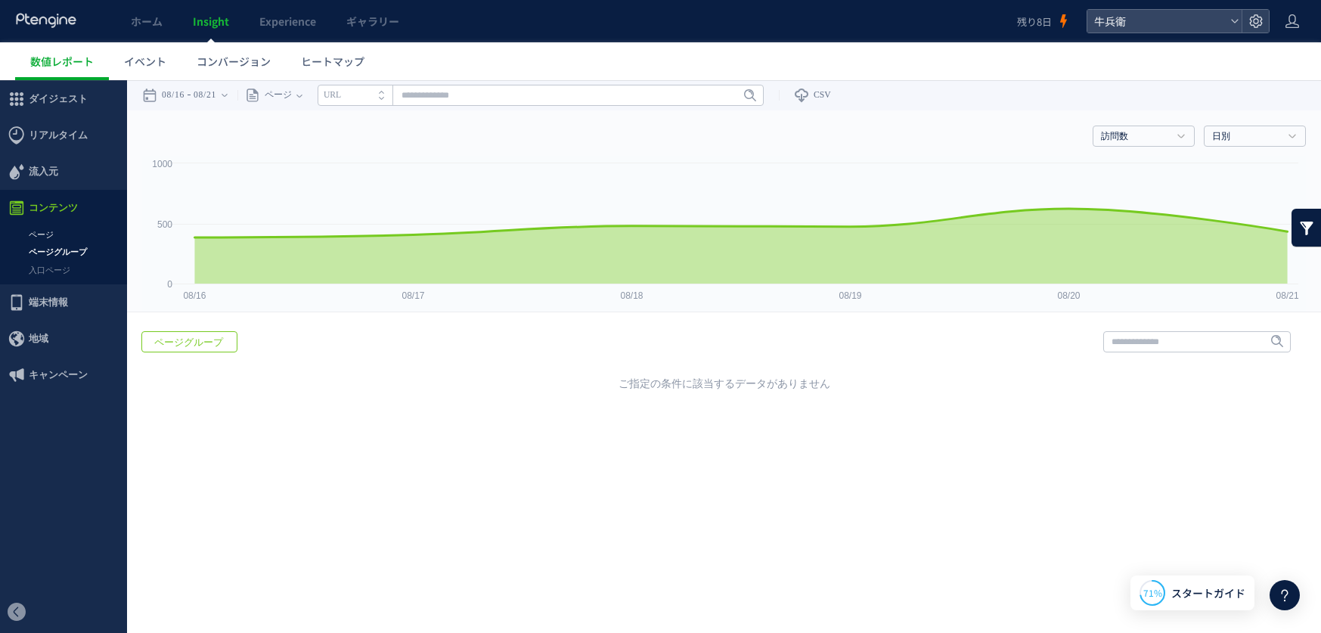
click at [64, 238] on link "ページ" at bounding box center [63, 234] width 127 height 17
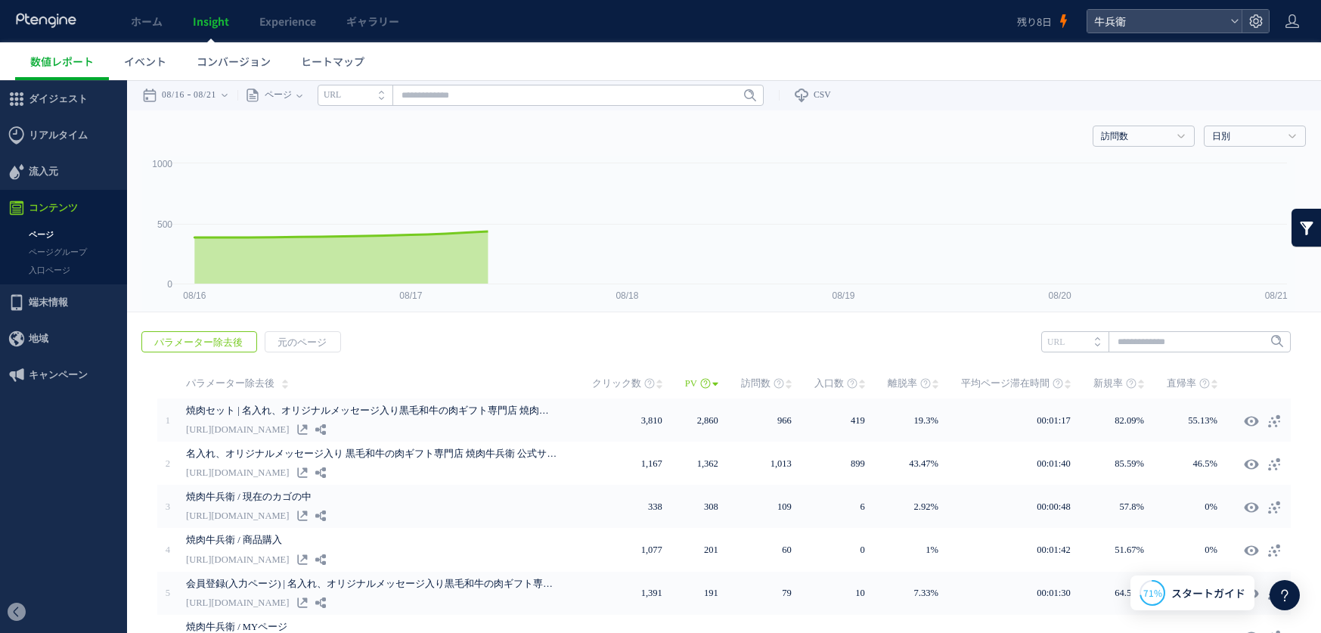
click at [69, 173] on span "流入元" at bounding box center [63, 172] width 127 height 36
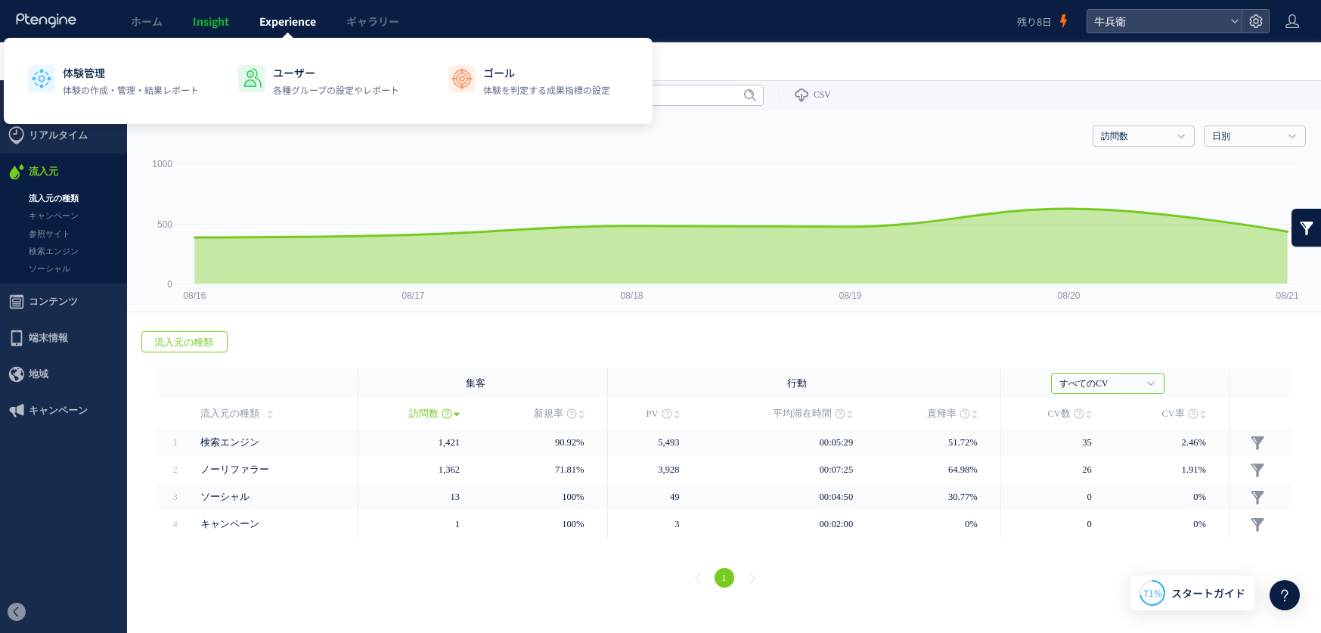
click at [280, 19] on span "Experience" at bounding box center [287, 21] width 57 height 15
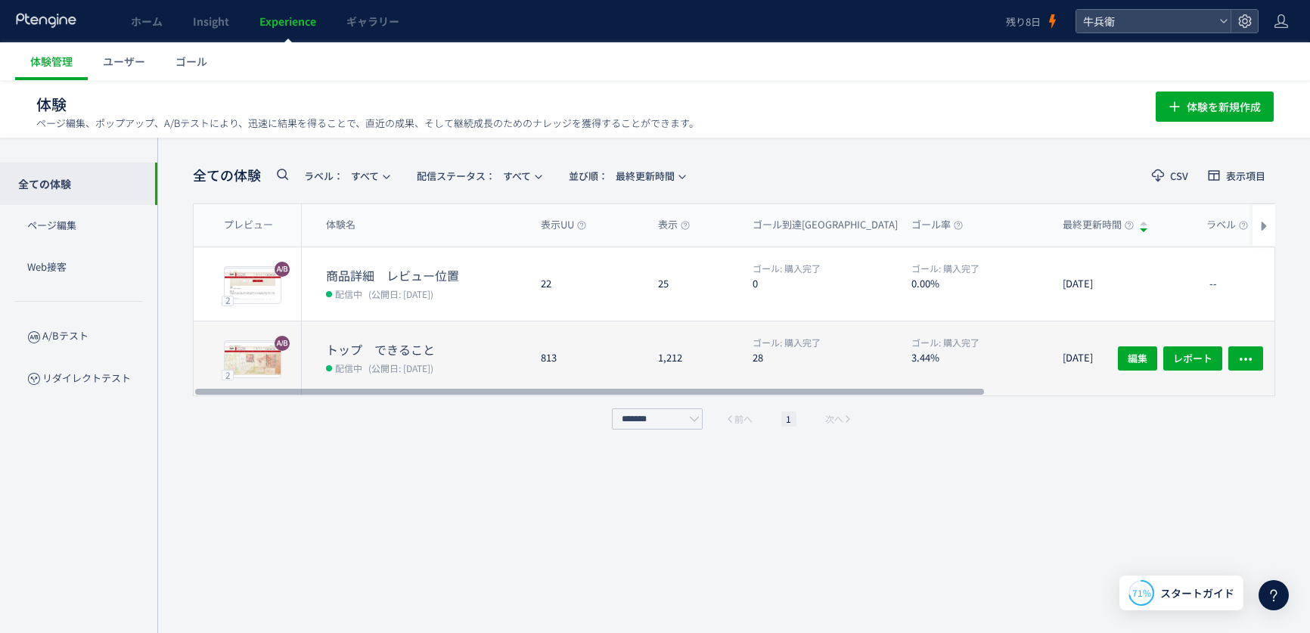
click at [479, 330] on div "トップ　できること 配信中 (公開日: 2025/08/16)" at bounding box center [415, 358] width 227 height 74
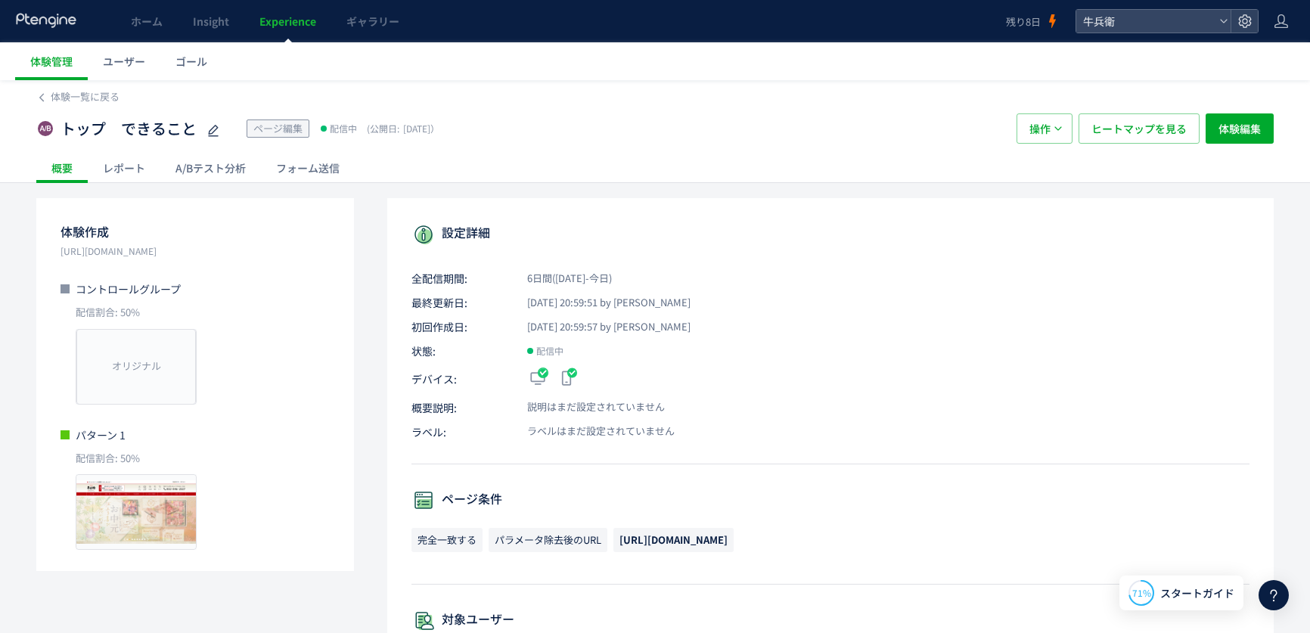
click at [221, 166] on div "A/Bテスト分析" at bounding box center [210, 168] width 101 height 30
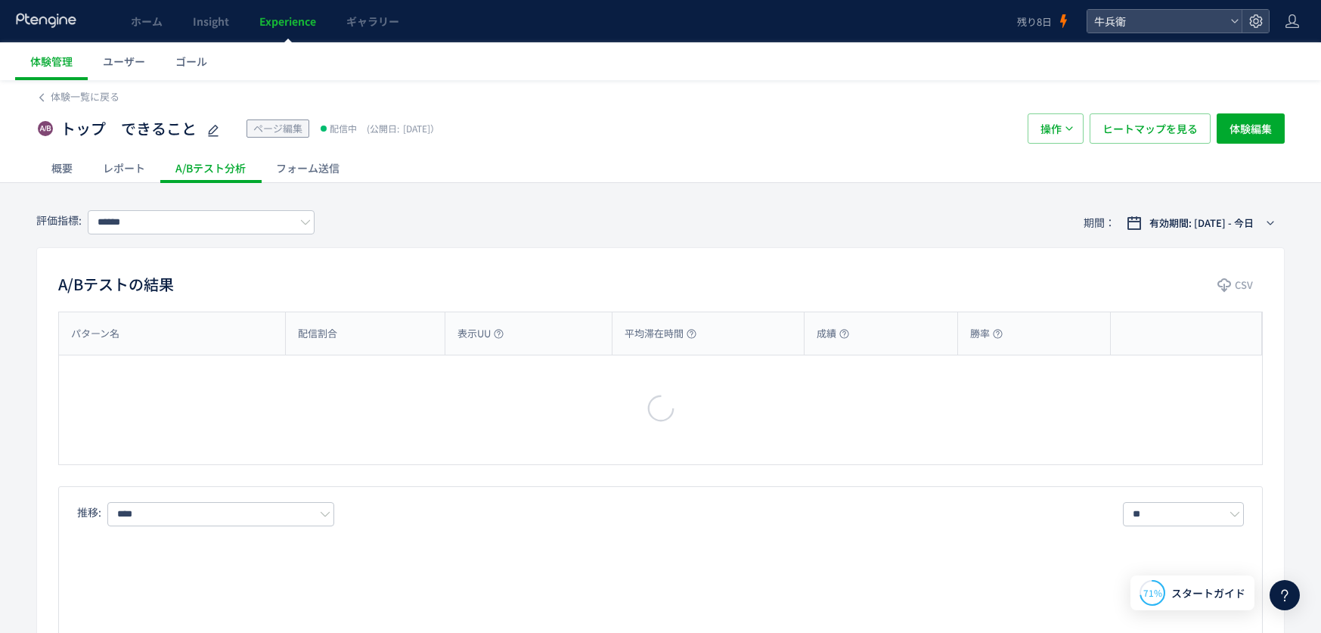
type input "****"
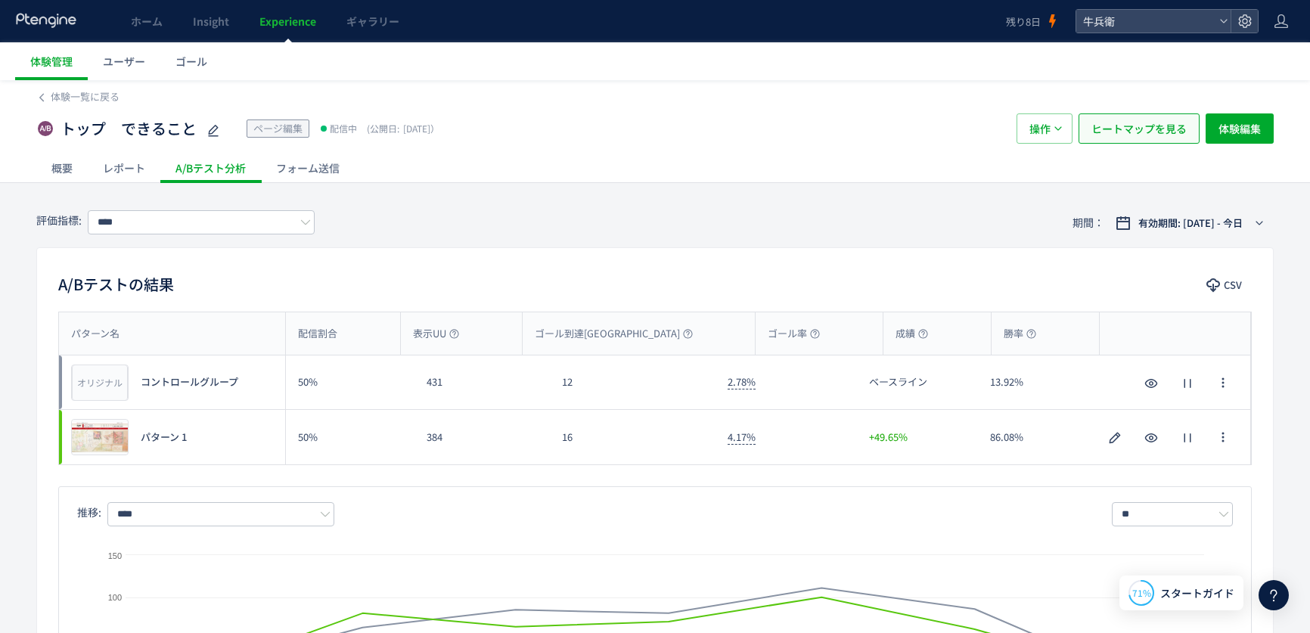
click at [1135, 118] on span "ヒートマップを見る" at bounding box center [1138, 128] width 95 height 30
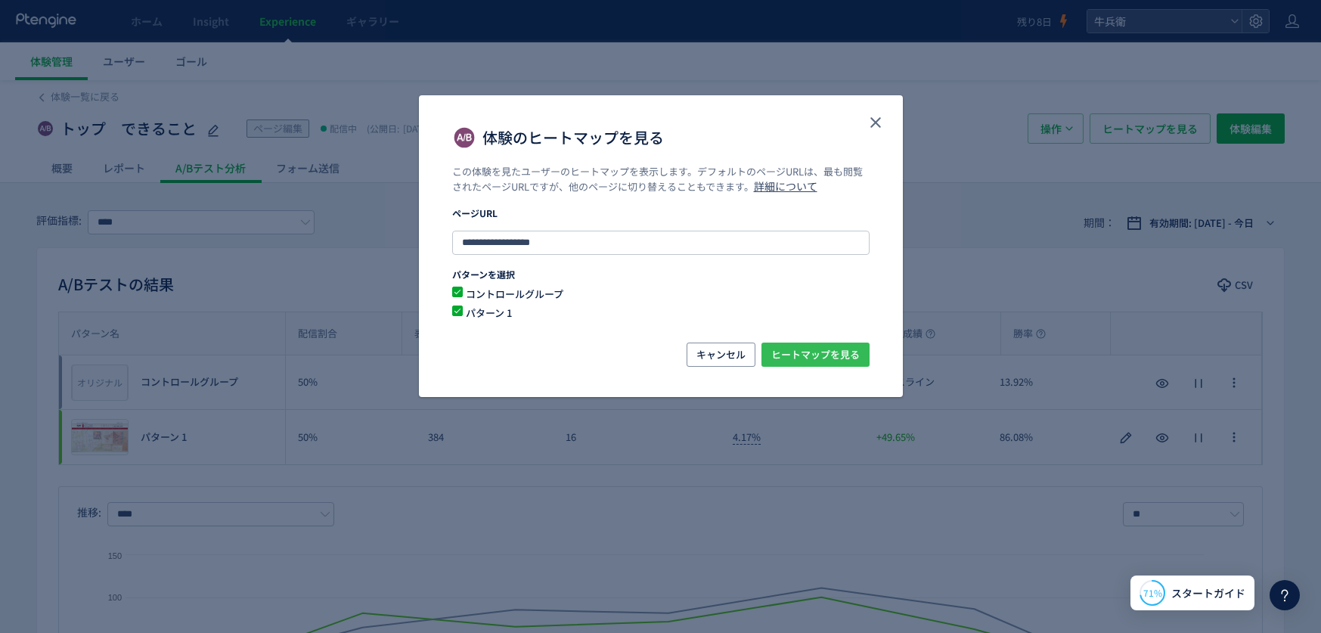
click at [825, 355] on span "ヒートマップを見る" at bounding box center [815, 355] width 88 height 24
click at [876, 119] on use "close" at bounding box center [875, 122] width 11 height 11
